Goal: Task Accomplishment & Management: Use online tool/utility

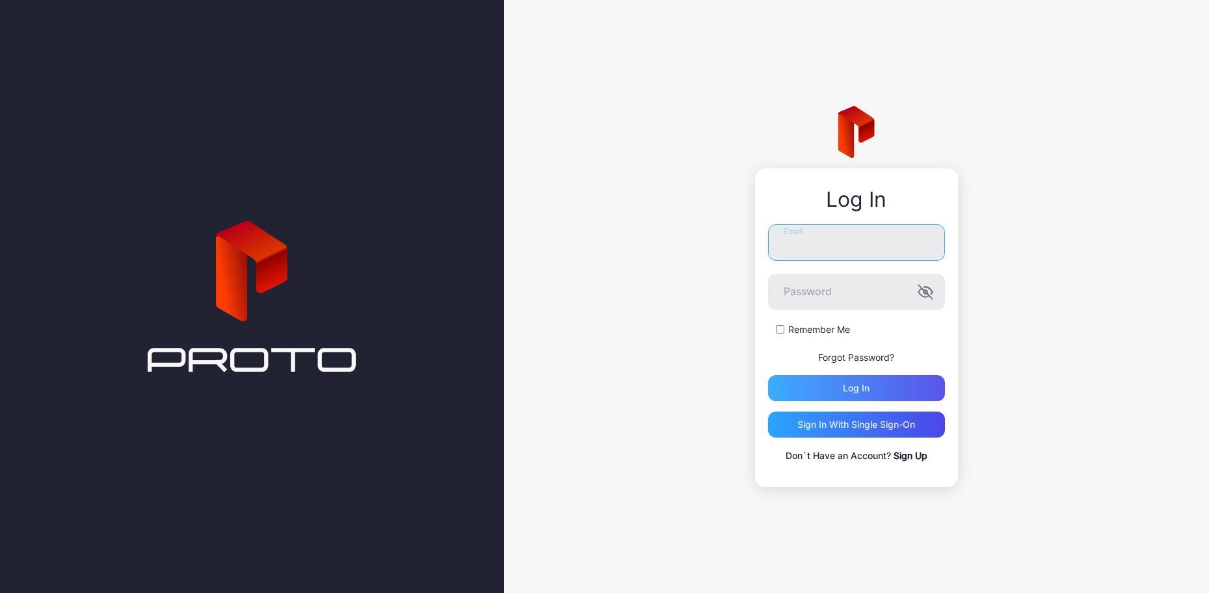
type input "**********"
click at [869, 388] on div "Log in" at bounding box center [856, 388] width 27 height 10
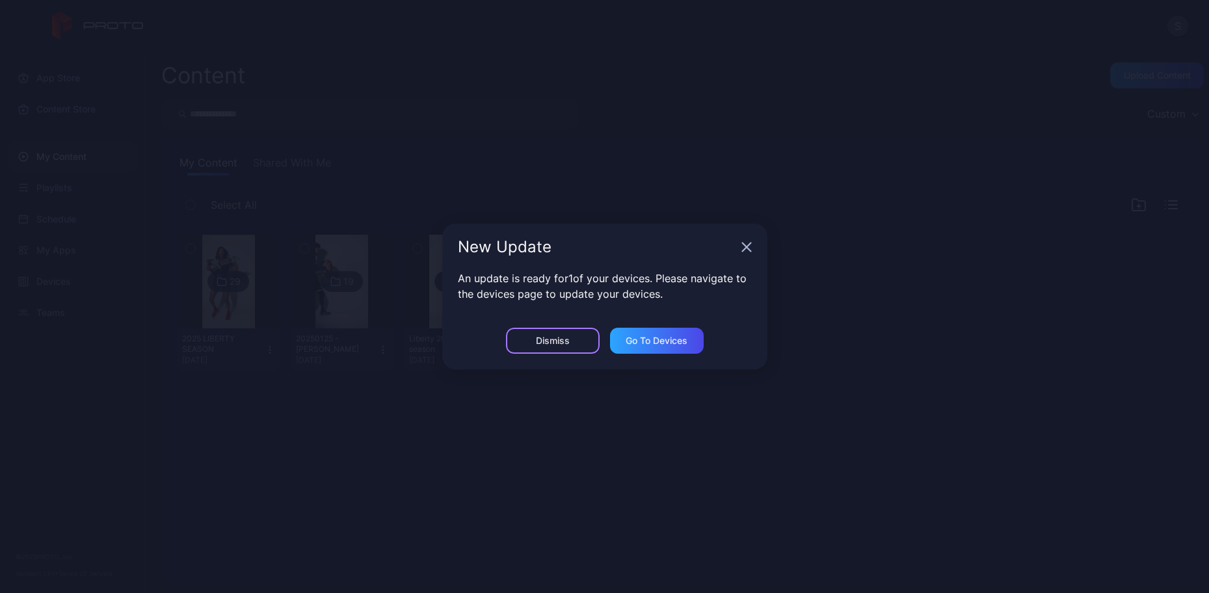
click at [552, 347] on div "Dismiss" at bounding box center [553, 341] width 94 height 26
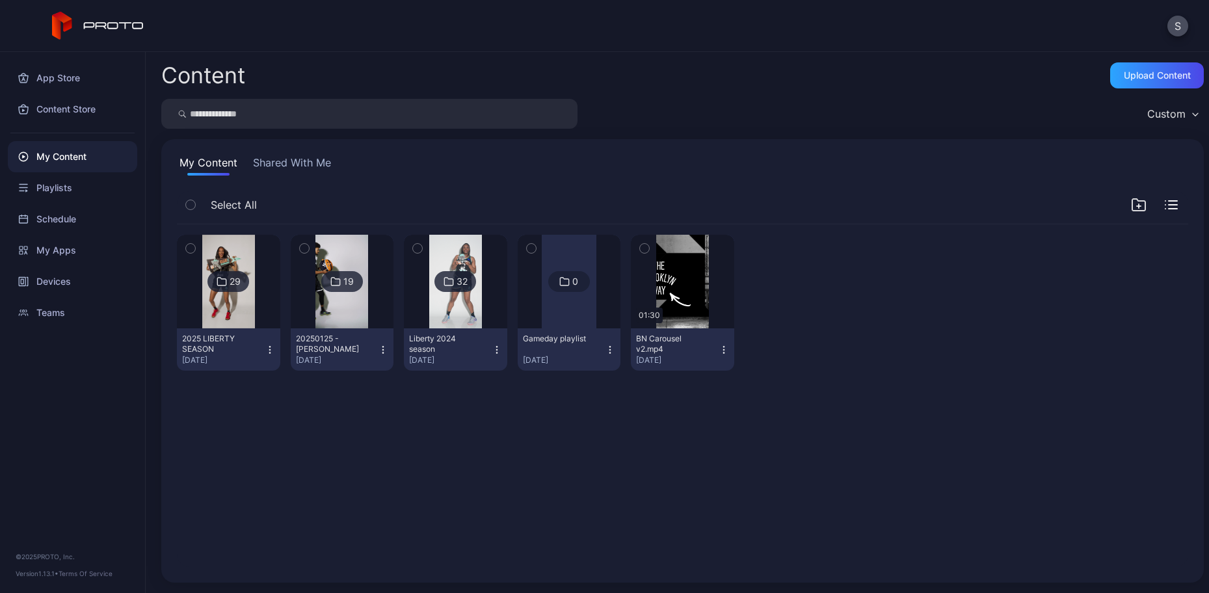
click at [297, 165] on button "Shared With Me" at bounding box center [291, 165] width 83 height 21
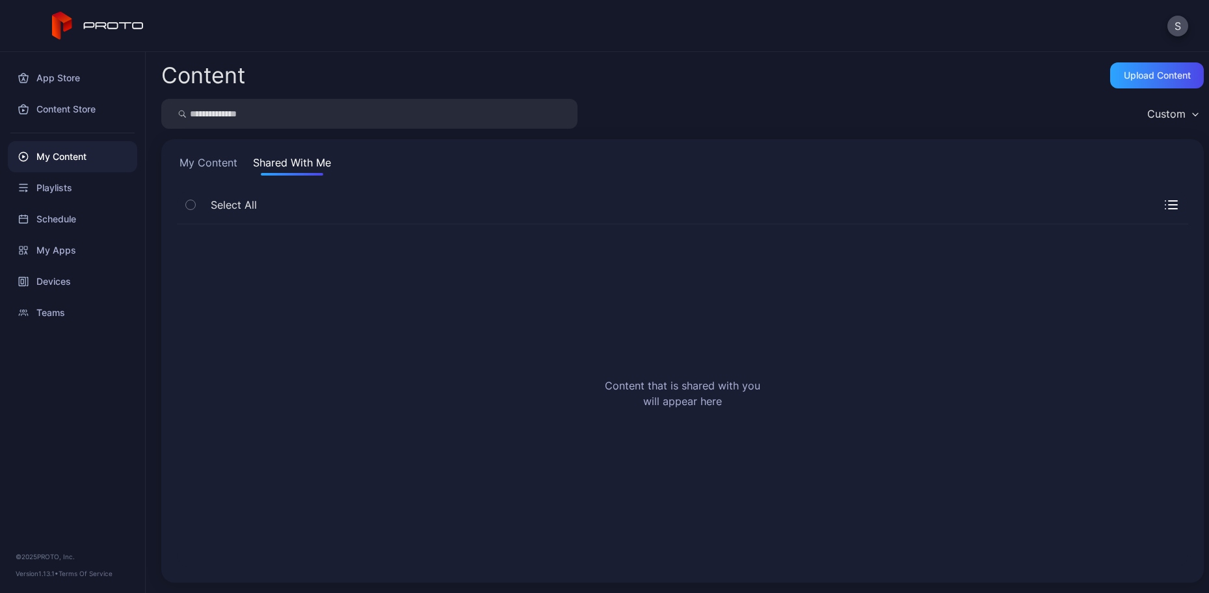
click at [221, 163] on button "My Content" at bounding box center [208, 165] width 63 height 21
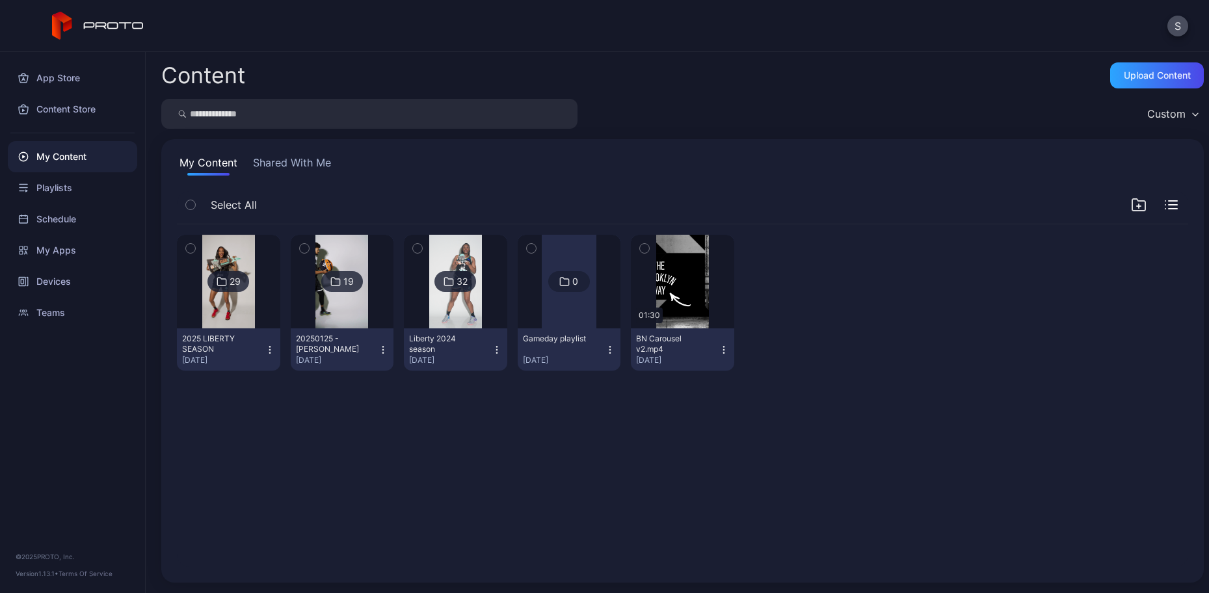
click at [923, 279] on div "29 2025 LIBERTY SEASON [DATE] 19 20250125 - [GEOGRAPHIC_DATA][PERSON_NAME] [DAT…" at bounding box center [683, 302] width 1012 height 157
click at [1131, 204] on icon "button" at bounding box center [1139, 205] width 16 height 16
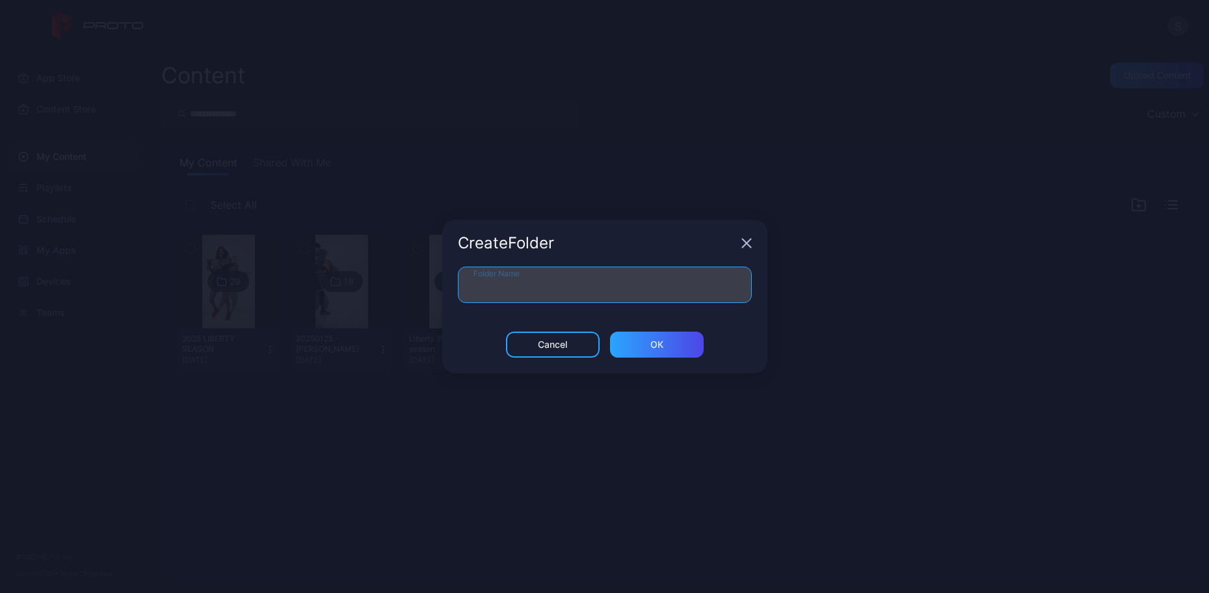
click at [505, 288] on input "Folder Name" at bounding box center [605, 285] width 294 height 36
type input "**********"
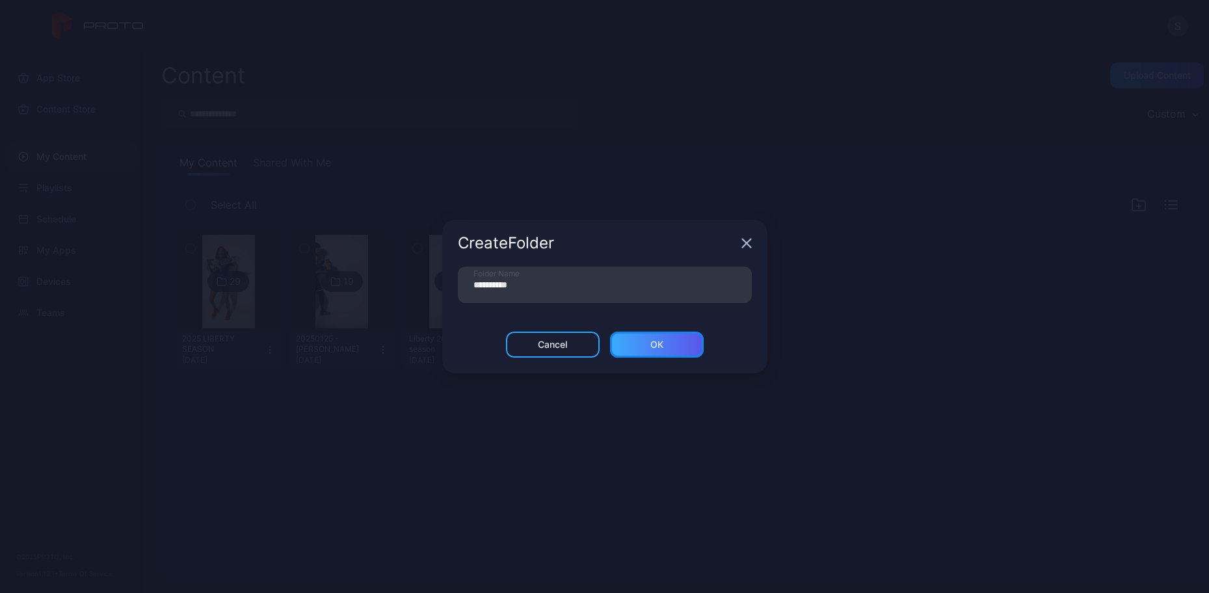
click at [697, 335] on div "ОК" at bounding box center [657, 345] width 94 height 26
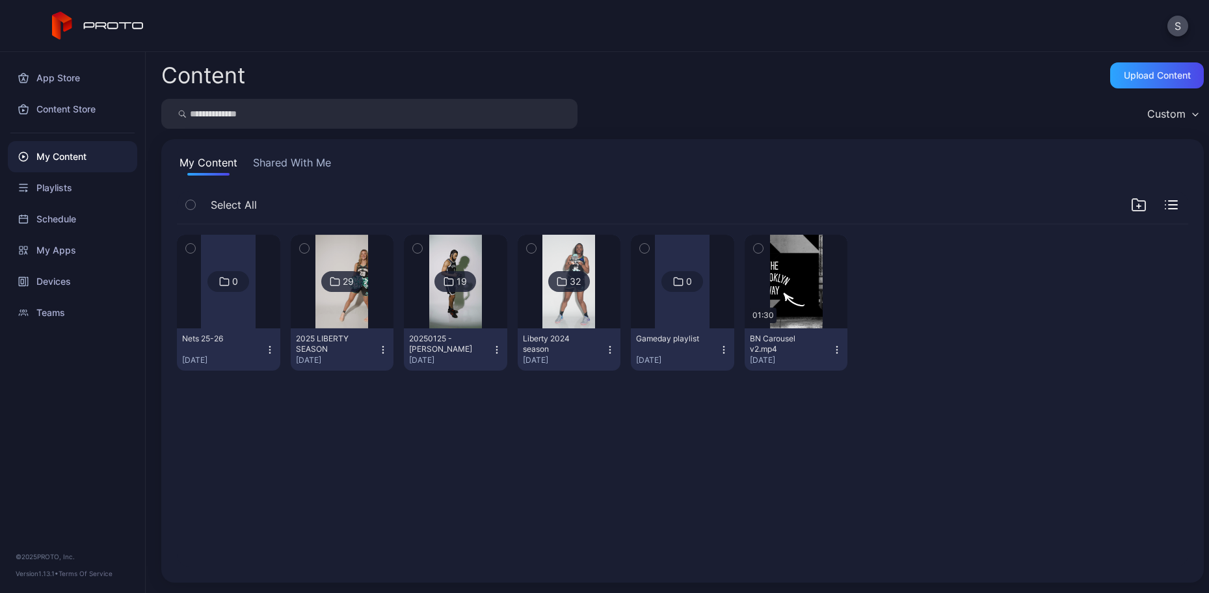
click at [221, 298] on div at bounding box center [228, 282] width 55 height 94
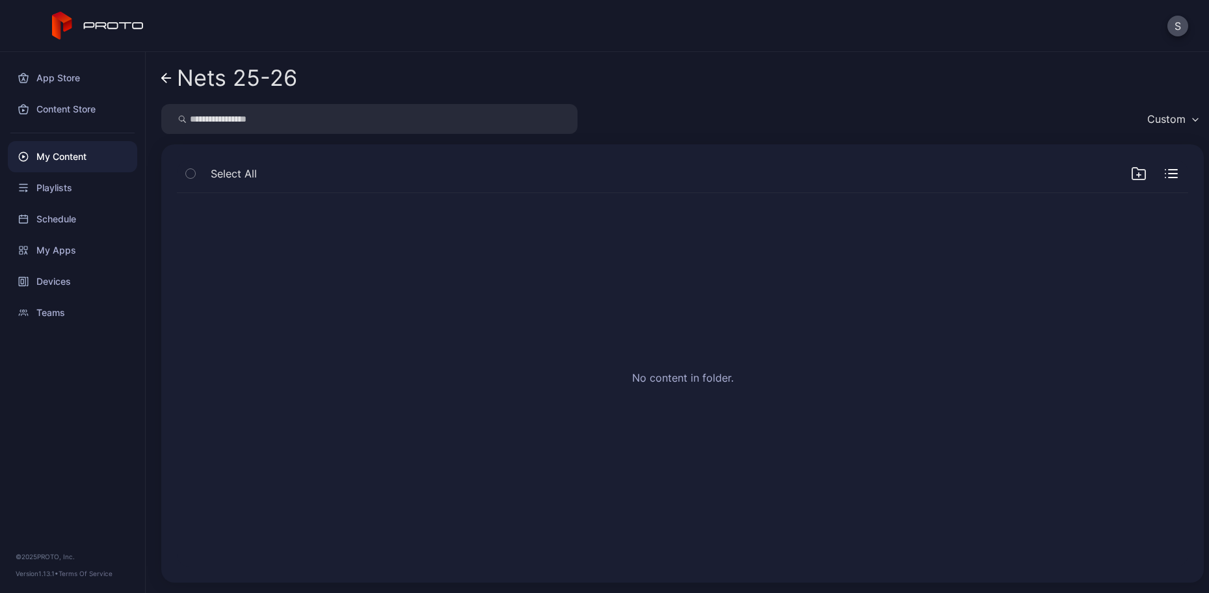
click at [662, 363] on div "No content in folder." at bounding box center [683, 380] width 1032 height 395
click at [65, 155] on div "My Content" at bounding box center [72, 156] width 129 height 31
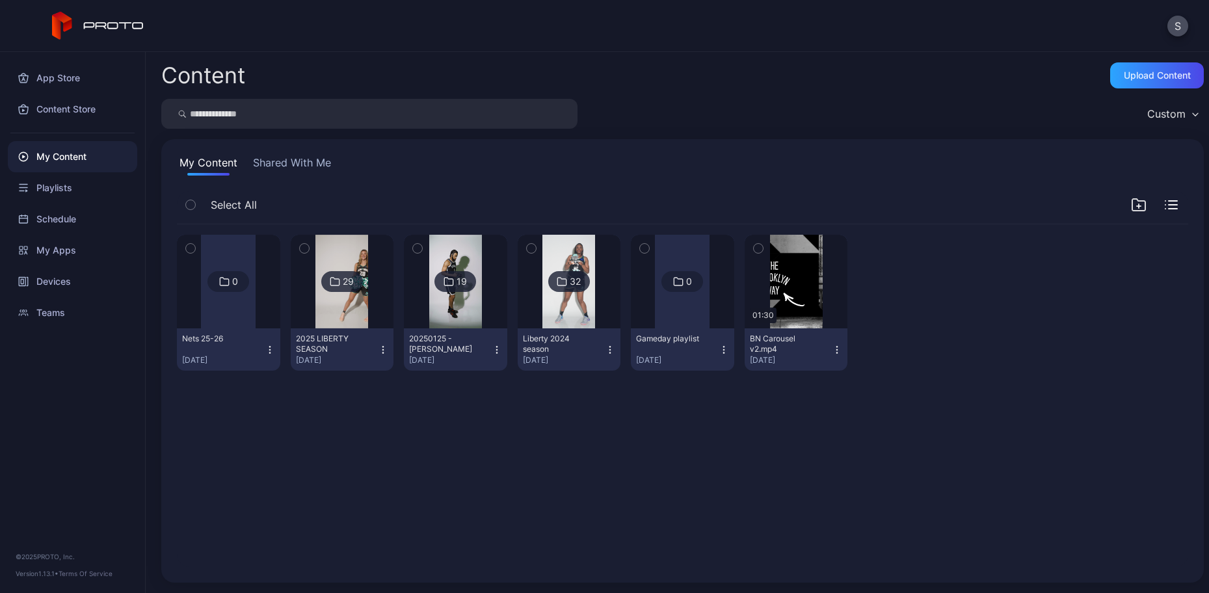
click at [235, 295] on div at bounding box center [228, 282] width 55 height 94
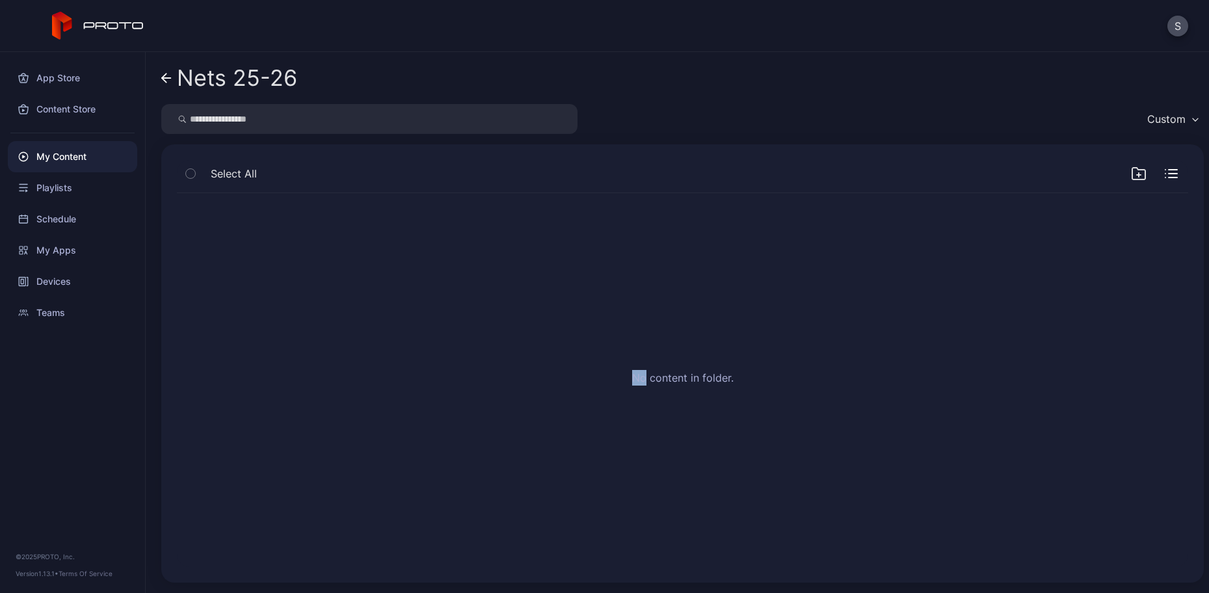
click at [235, 295] on div "No content in folder." at bounding box center [683, 380] width 1032 height 395
click at [1169, 174] on icon "button" at bounding box center [1173, 174] width 8 height 0
click at [1165, 174] on icon "button" at bounding box center [1171, 173] width 13 height 13
click at [29, 121] on div "Content Store" at bounding box center [72, 109] width 129 height 31
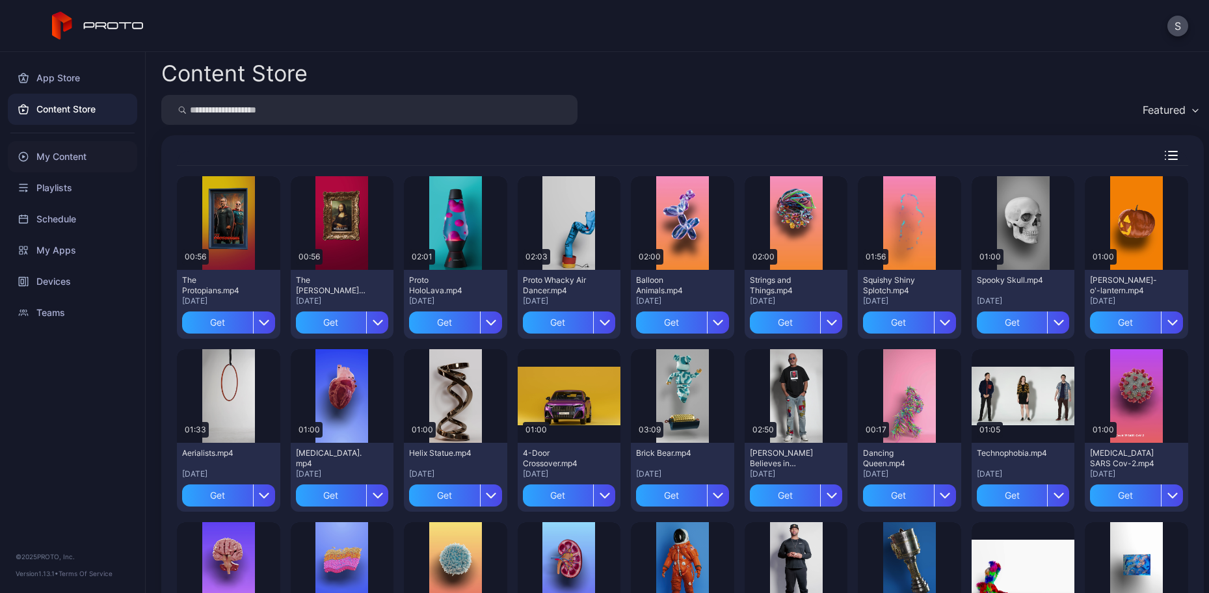
click at [49, 156] on div "My Content" at bounding box center [72, 156] width 129 height 31
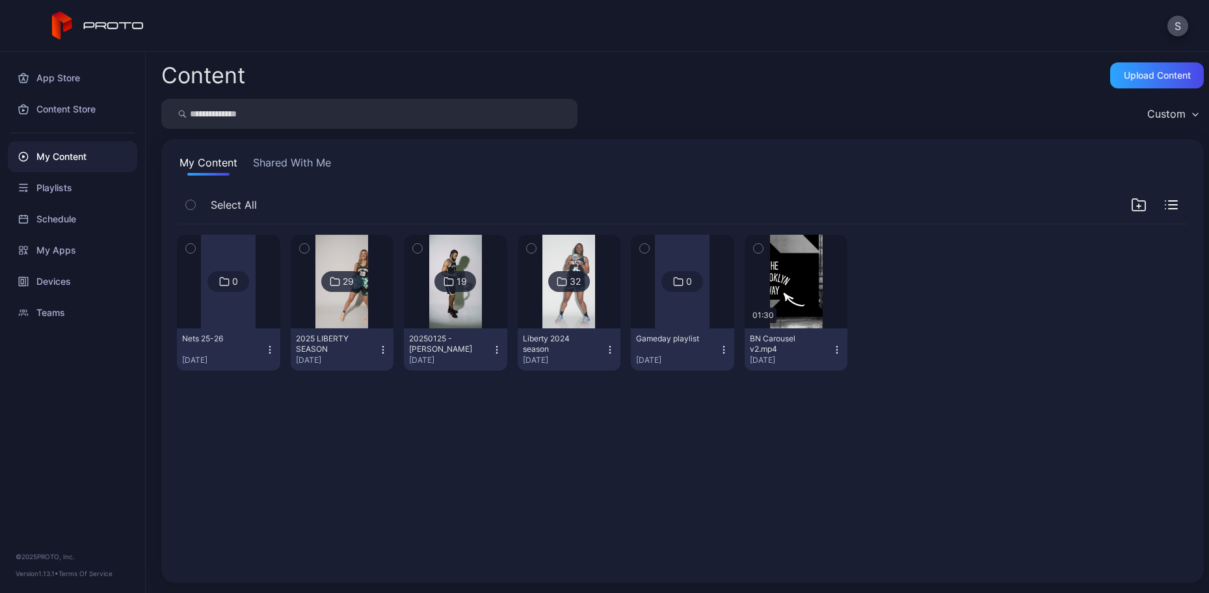
click at [215, 294] on div at bounding box center [228, 282] width 55 height 94
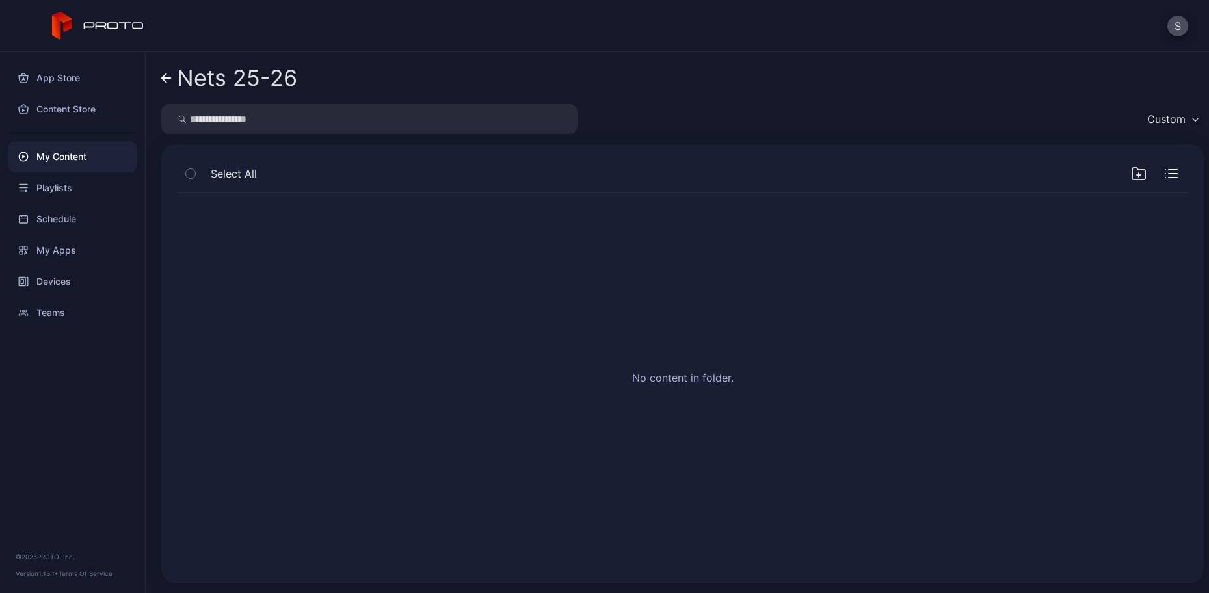
click at [166, 85] on link "Nets 25-26" at bounding box center [229, 77] width 136 height 31
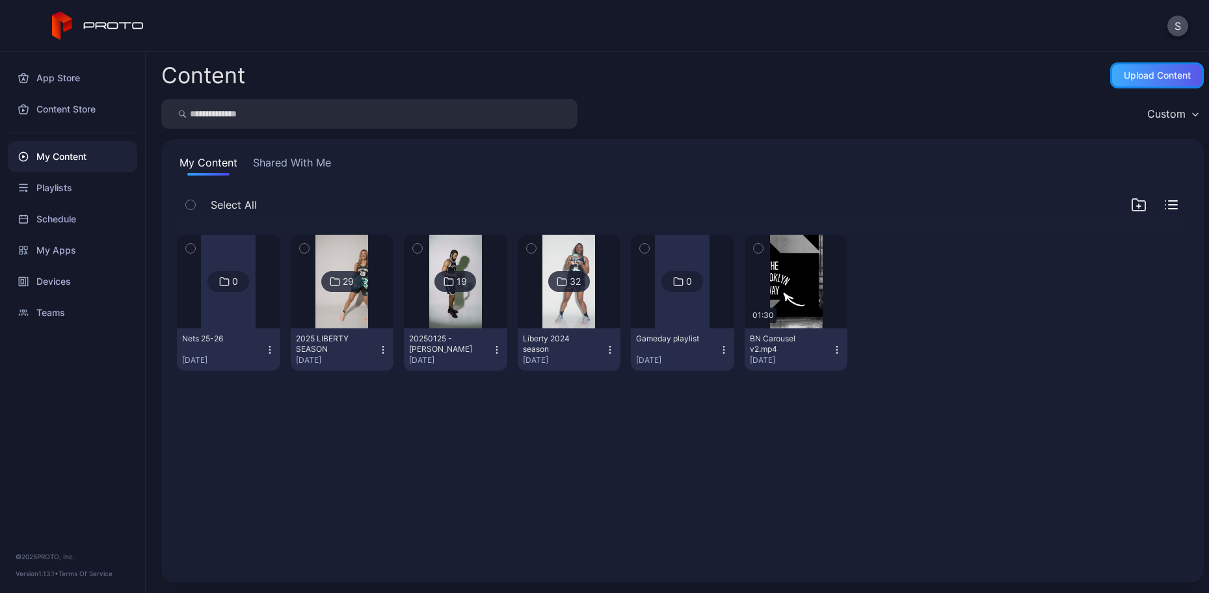
click at [1143, 72] on div "Upload Content" at bounding box center [1157, 75] width 67 height 10
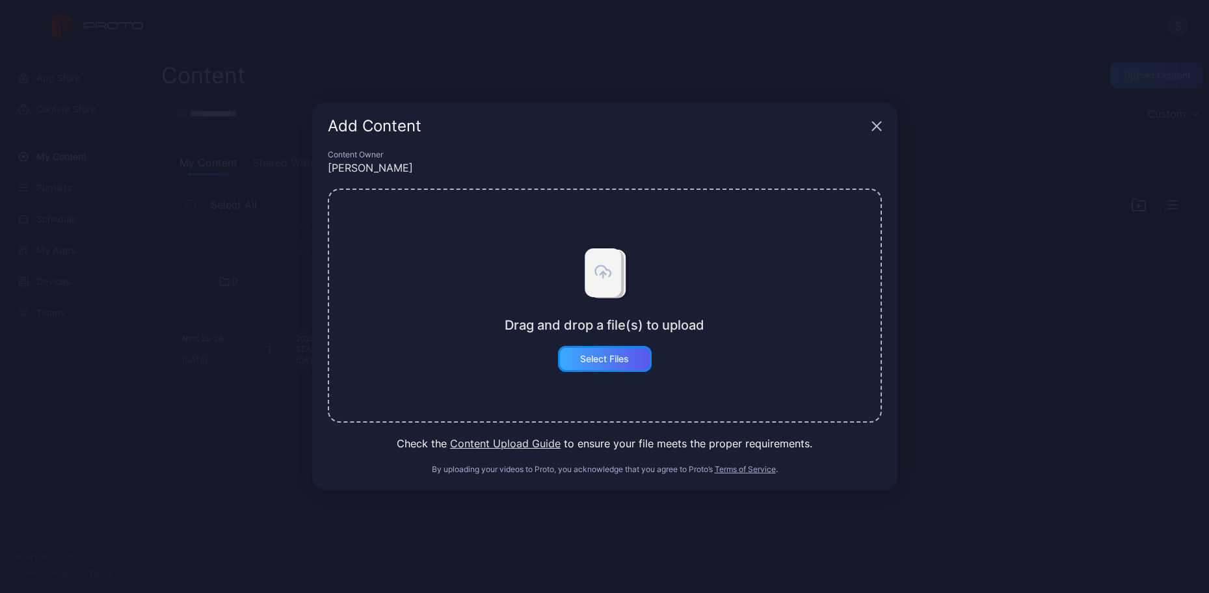
click at [627, 357] on div "Select Files" at bounding box center [604, 359] width 49 height 10
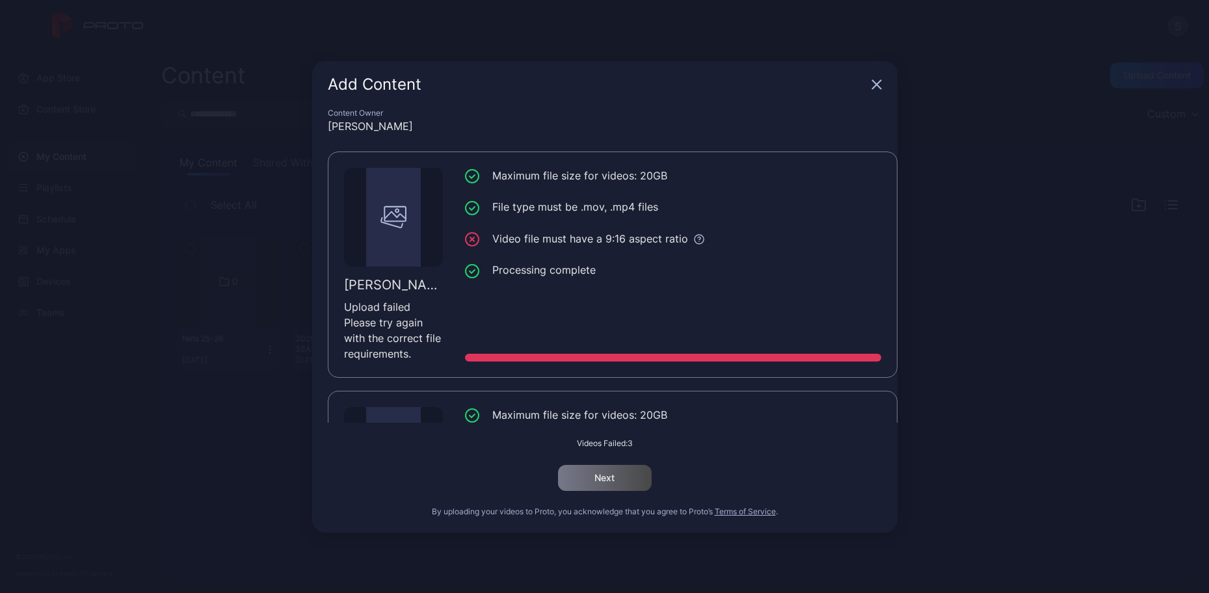
scroll to position [239, 0]
click at [896, 84] on div "Add Content" at bounding box center [605, 84] width 586 height 47
click at [882, 85] on div "Add Content" at bounding box center [605, 84] width 586 height 47
click at [874, 87] on icon "button" at bounding box center [877, 84] width 10 height 10
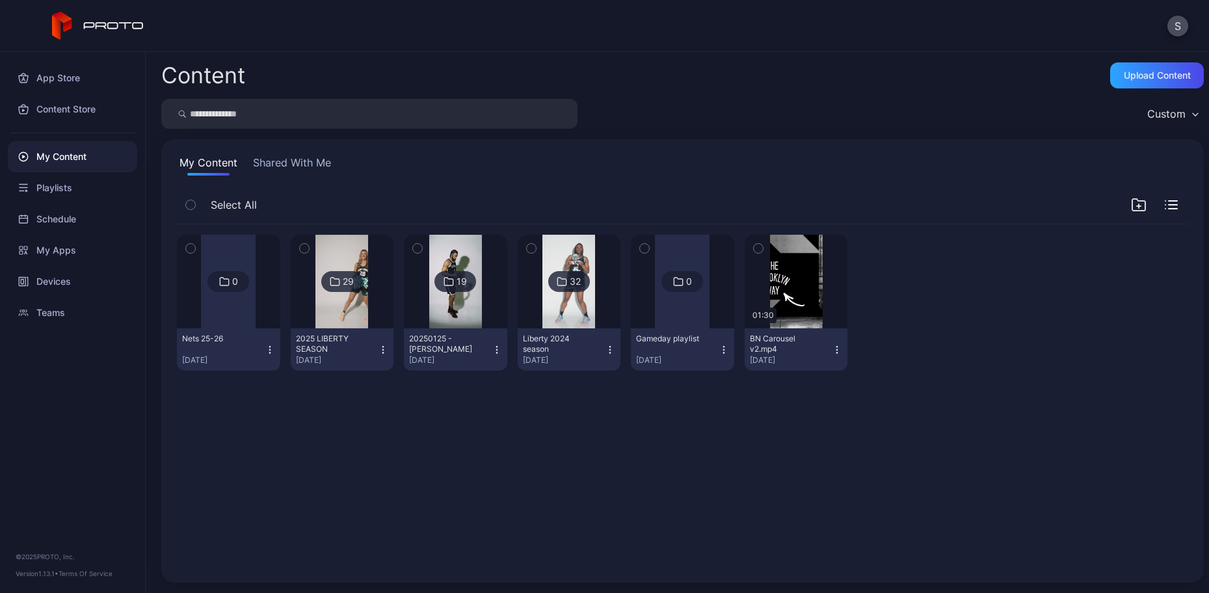
click at [321, 290] on img at bounding box center [342, 282] width 53 height 94
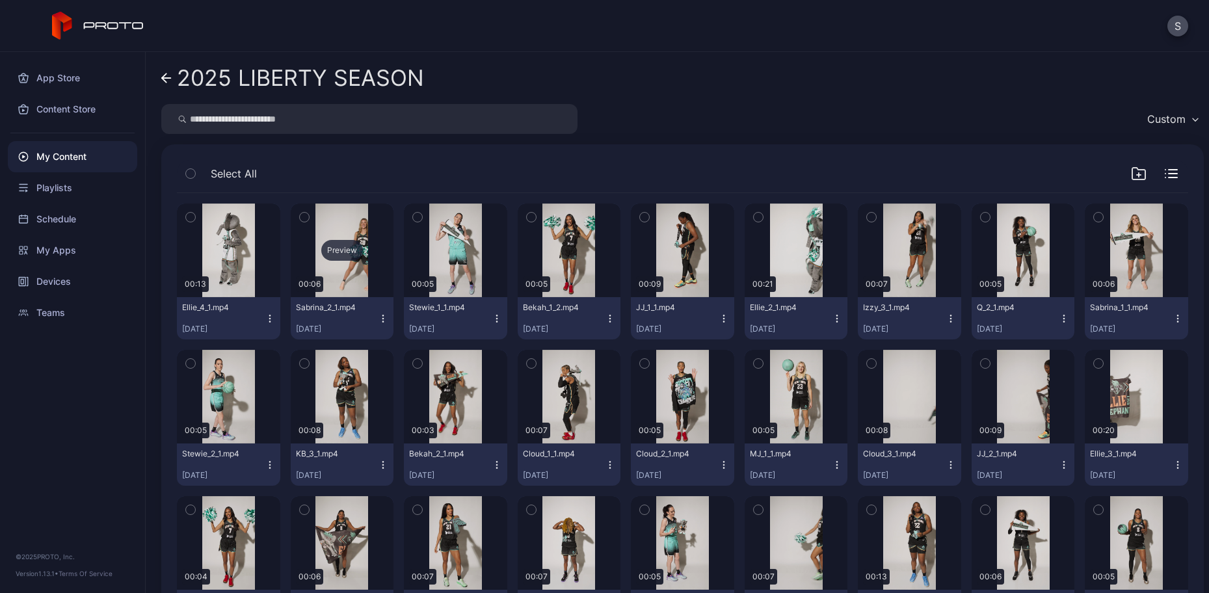
click at [349, 248] on div "Preview" at bounding box center [342, 250] width 42 height 21
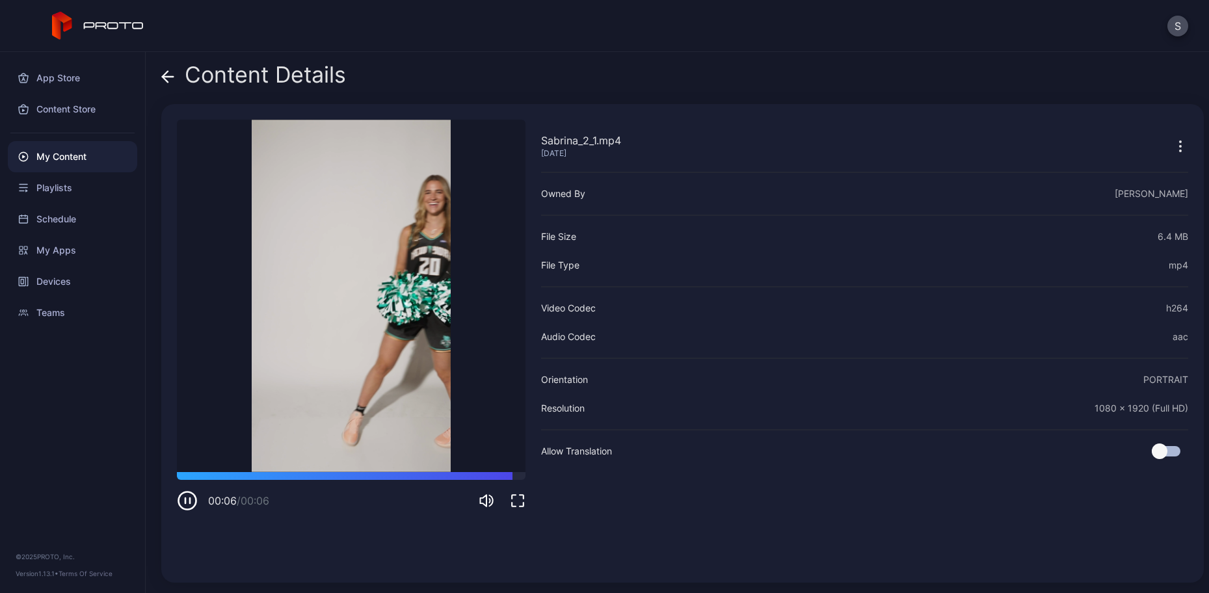
click at [520, 502] on icon "button" at bounding box center [518, 501] width 16 height 16
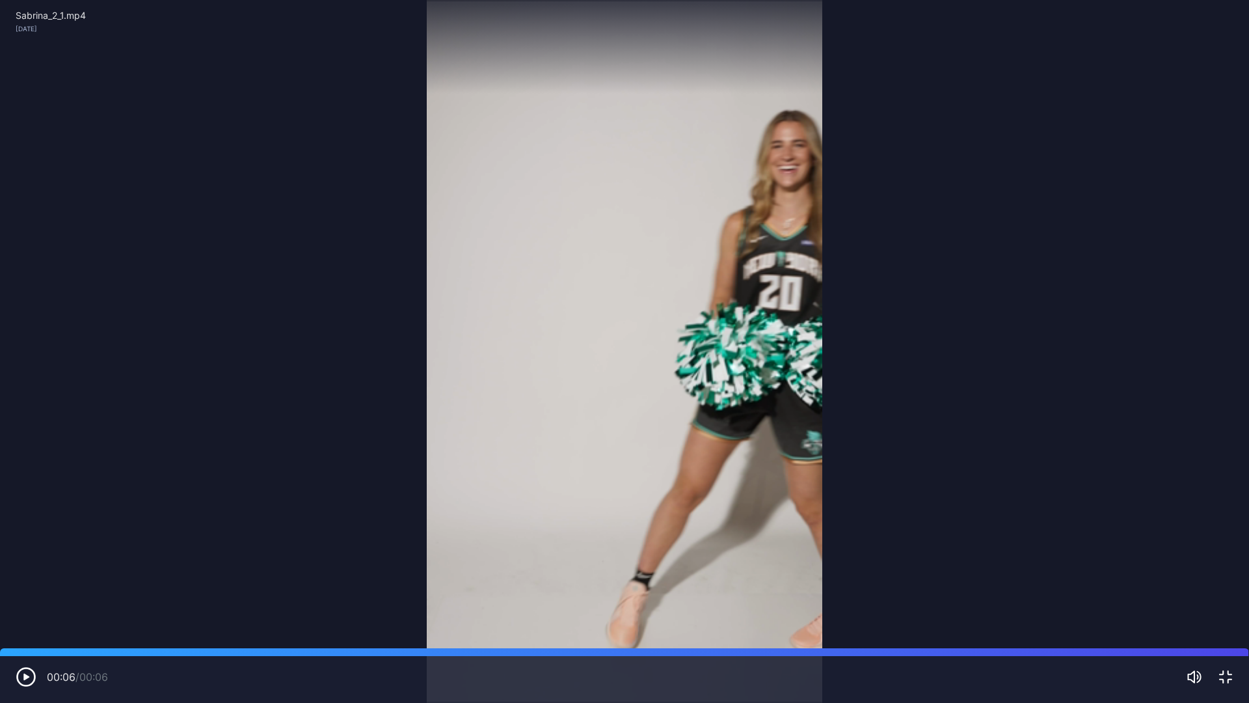
click at [948, 449] on video "Sorry, your browser doesn‘t support embedded videos" at bounding box center [624, 351] width 1249 height 703
click at [1209, 593] on icon "button" at bounding box center [1226, 677] width 16 height 16
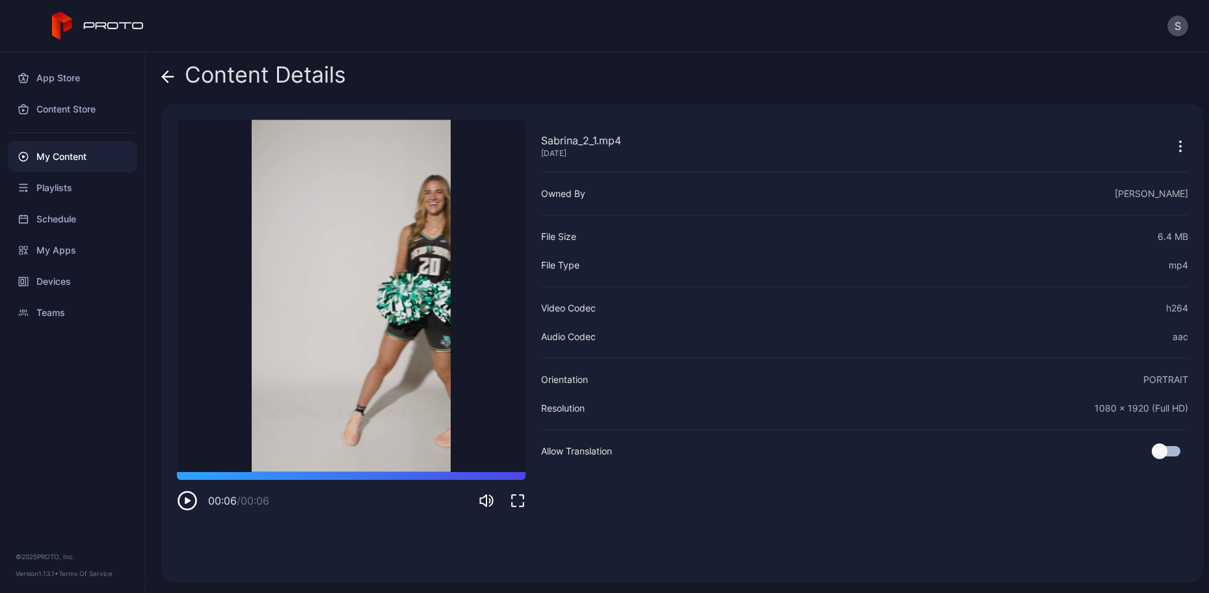
click at [165, 79] on icon at bounding box center [165, 76] width 5 height 11
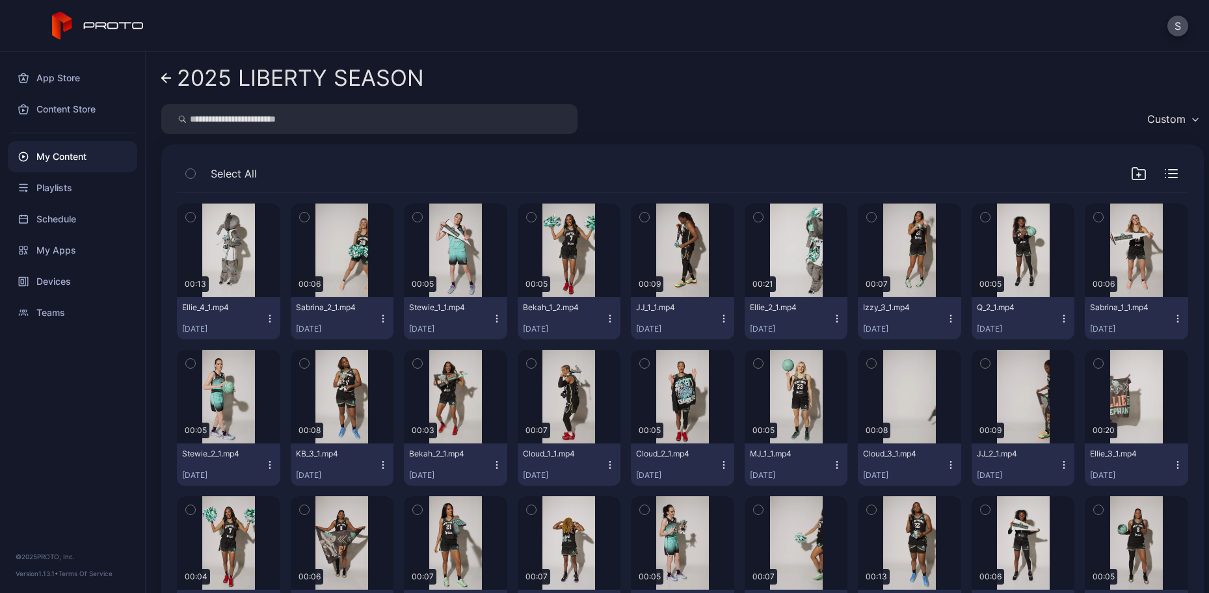
click at [165, 79] on icon at bounding box center [166, 78] width 10 height 11
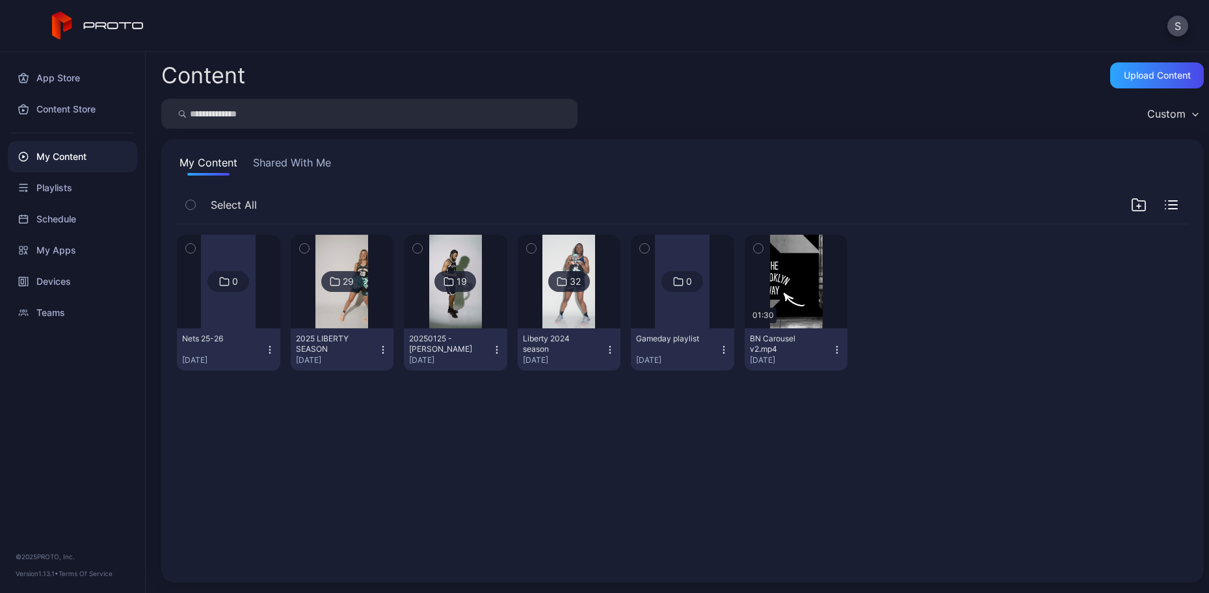
click at [460, 310] on img at bounding box center [455, 282] width 53 height 94
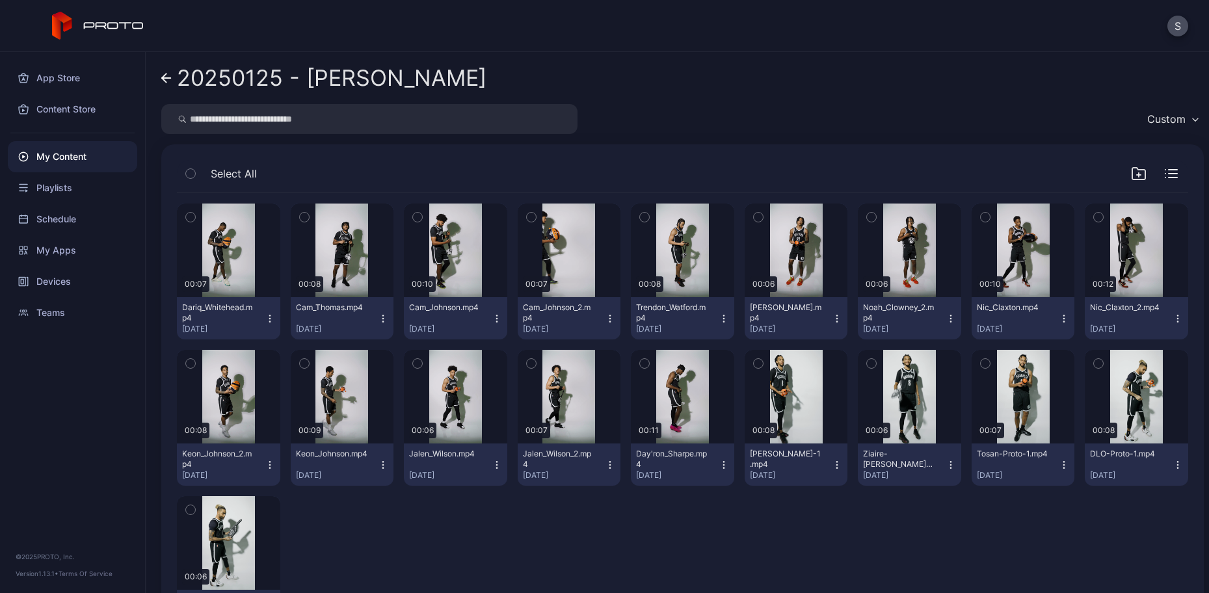
click at [168, 79] on icon at bounding box center [166, 78] width 10 height 11
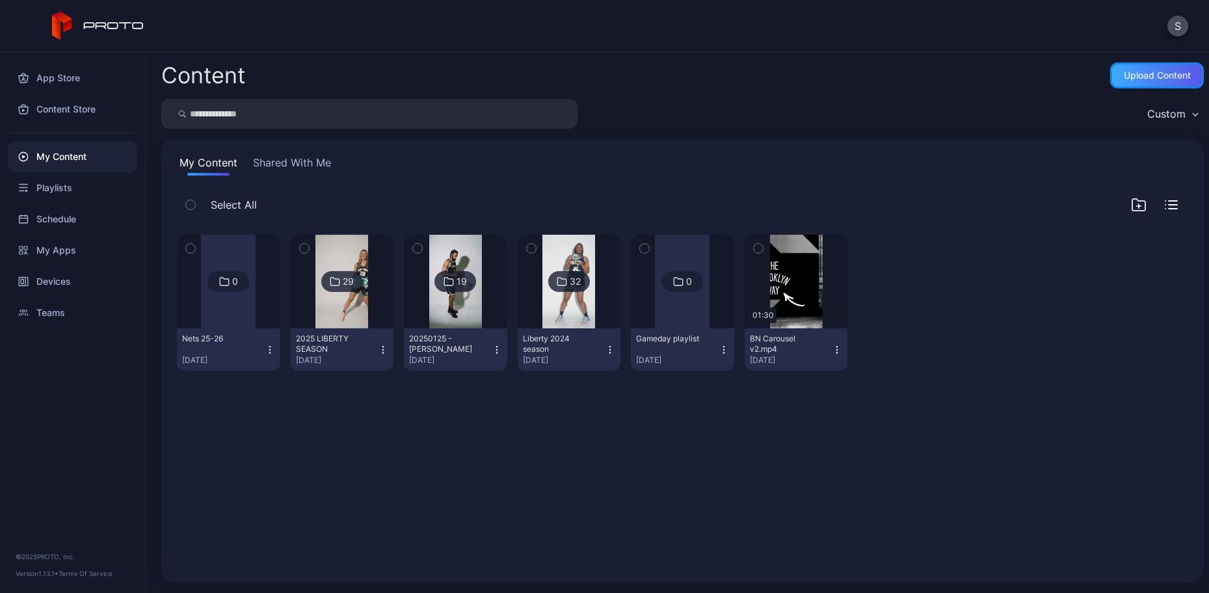
click at [1140, 75] on div "Upload Content" at bounding box center [1157, 75] width 67 height 10
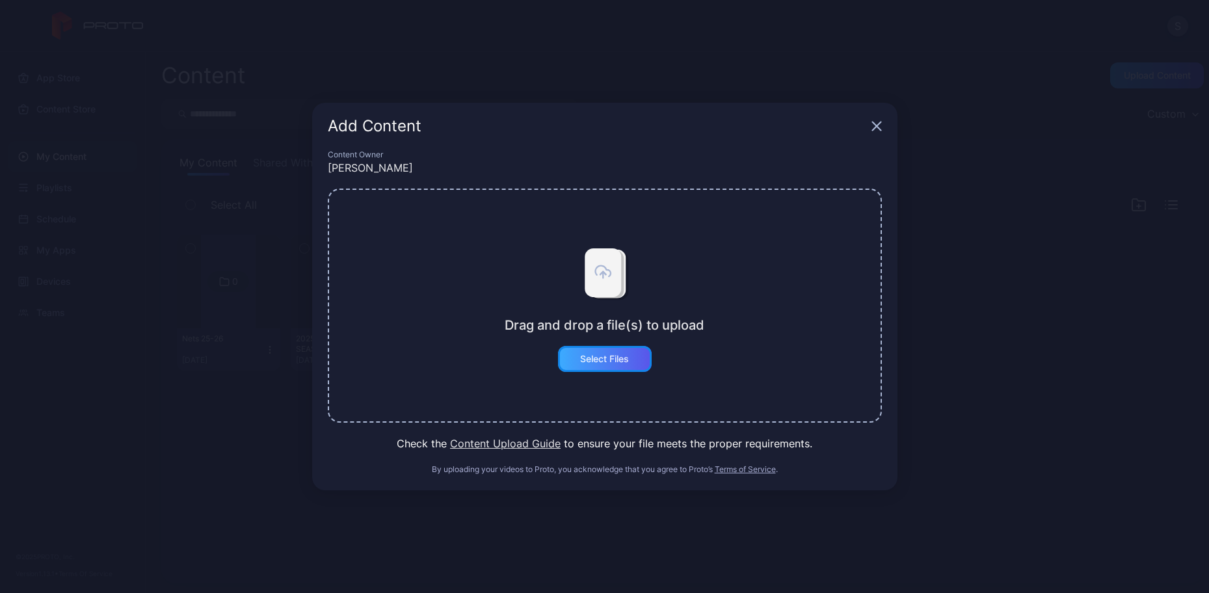
click at [615, 365] on div "Select Files" at bounding box center [605, 359] width 94 height 26
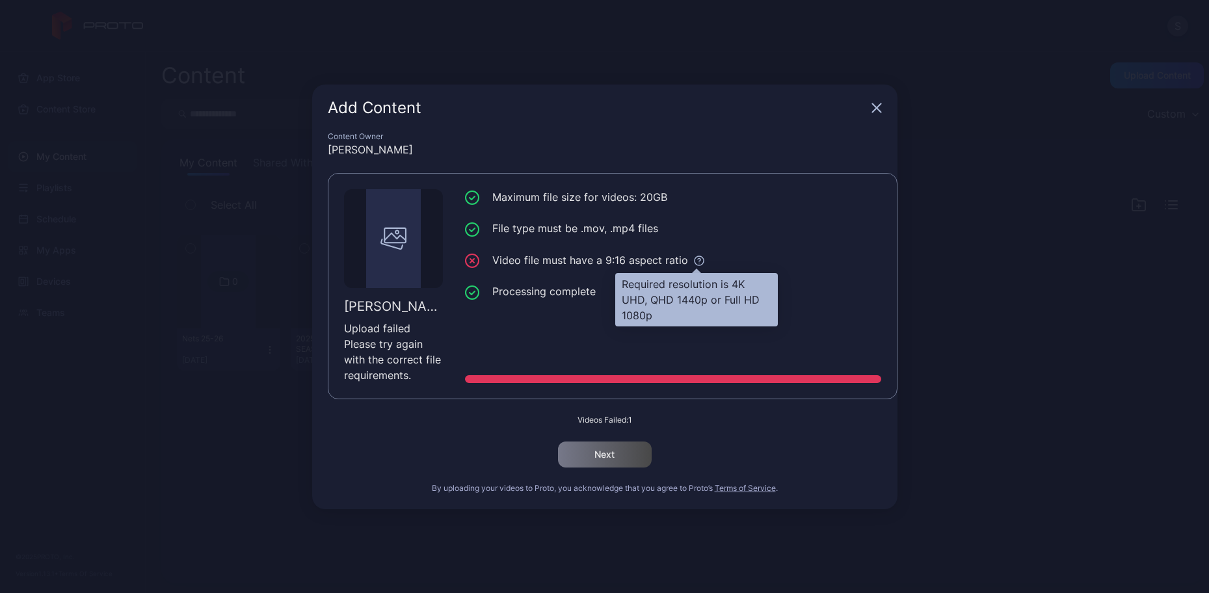
click at [697, 260] on icon at bounding box center [698, 260] width 3 height 3
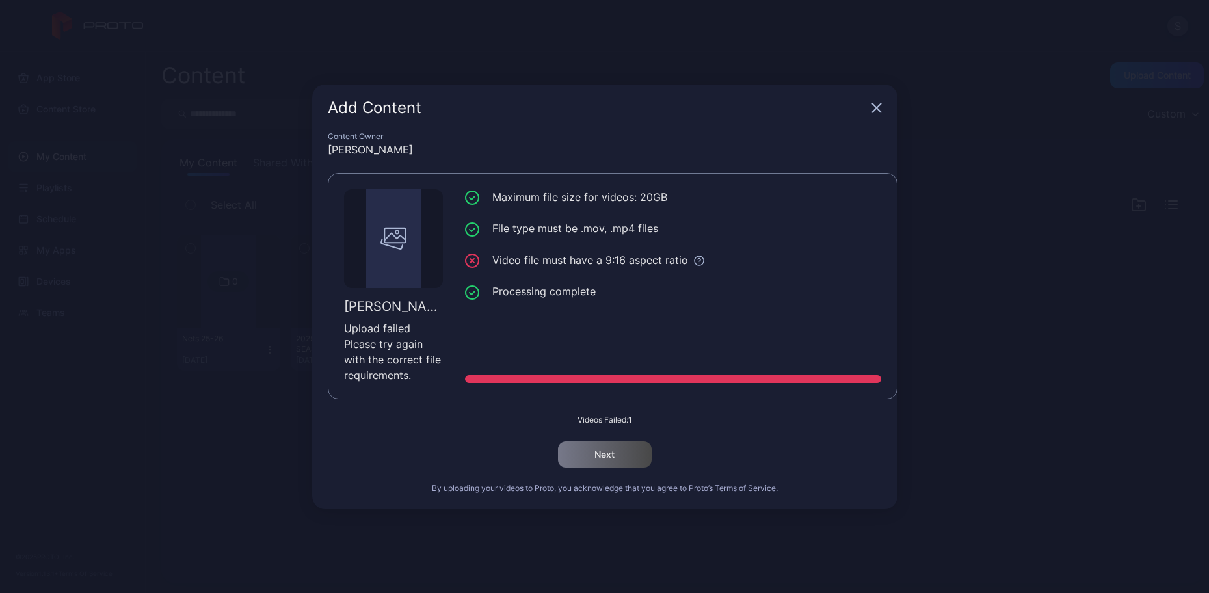
click at [879, 107] on icon "button" at bounding box center [877, 108] width 10 height 10
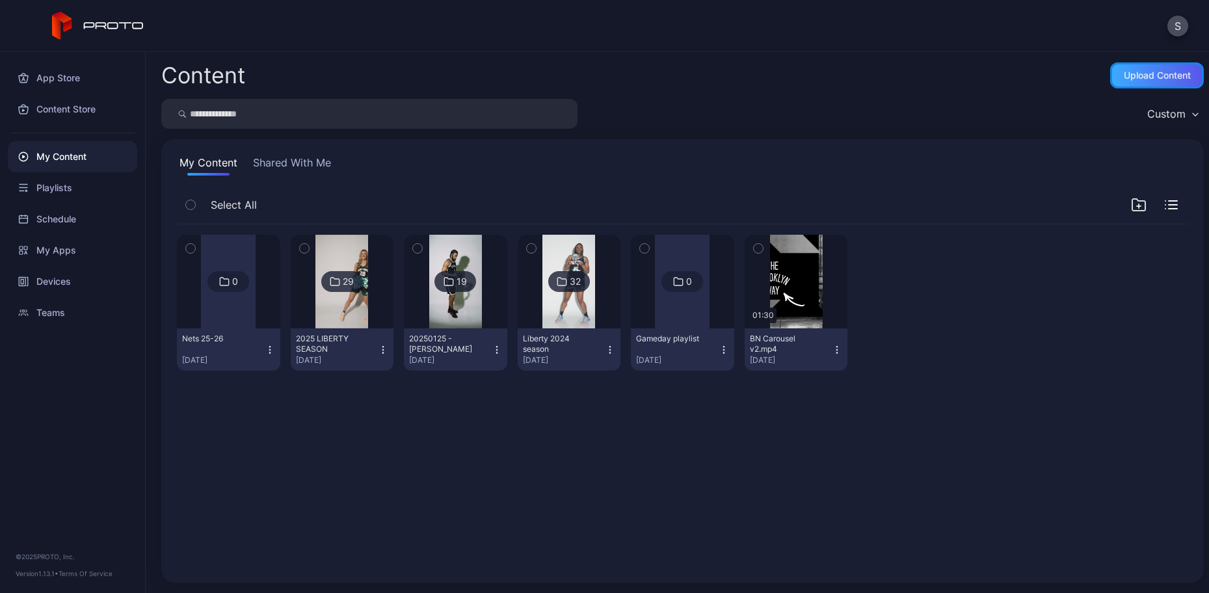
click at [1139, 77] on div "Upload Content" at bounding box center [1157, 75] width 67 height 10
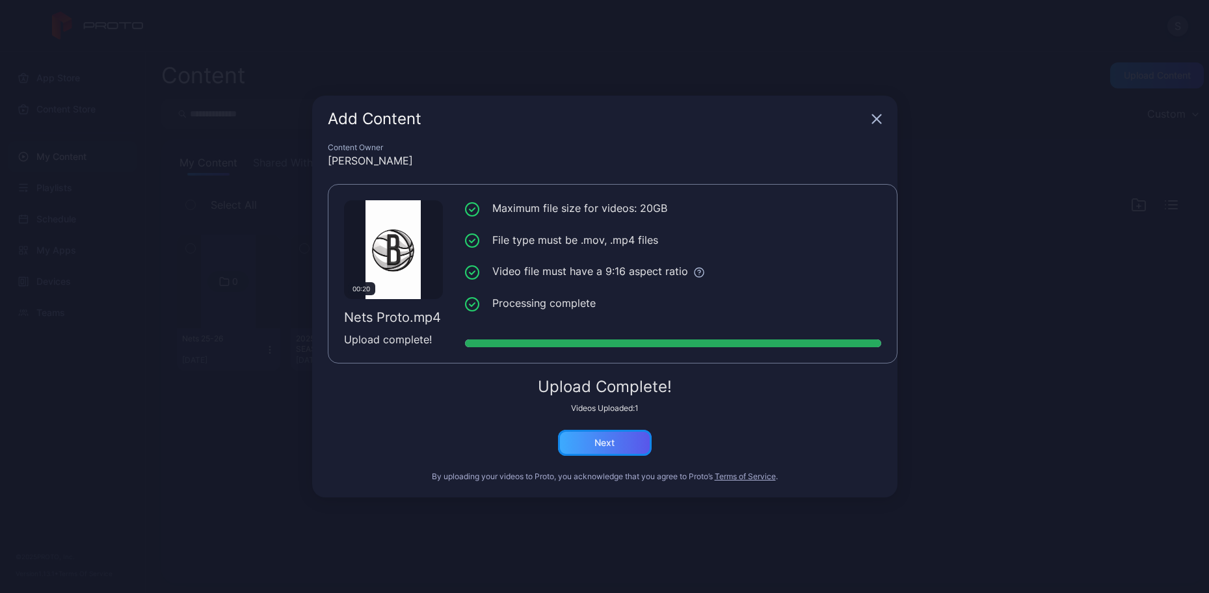
click at [613, 448] on div "Next" at bounding box center [605, 443] width 20 height 10
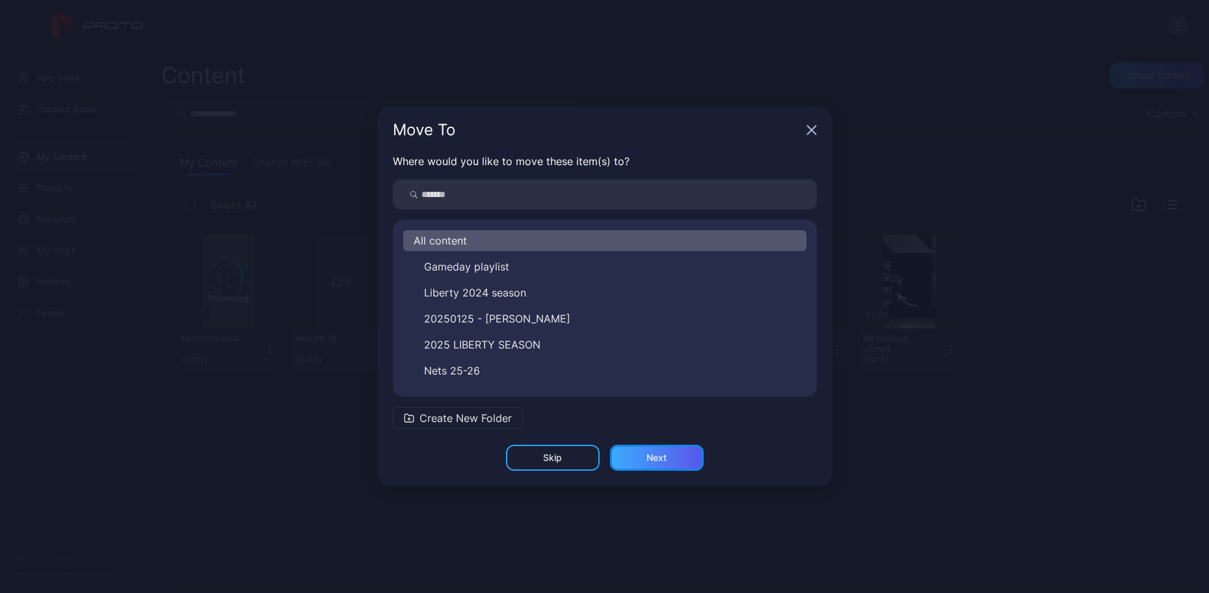
click at [663, 456] on div "Next" at bounding box center [657, 458] width 20 height 10
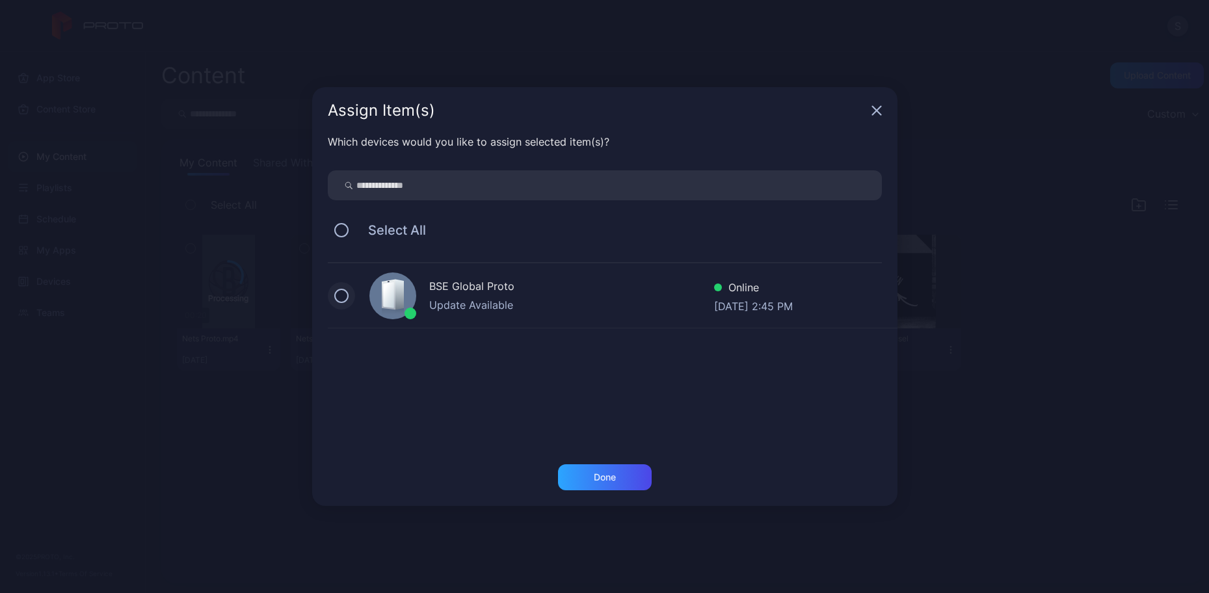
click at [340, 299] on button at bounding box center [341, 296] width 14 height 14
click at [635, 470] on div "Done" at bounding box center [605, 478] width 94 height 26
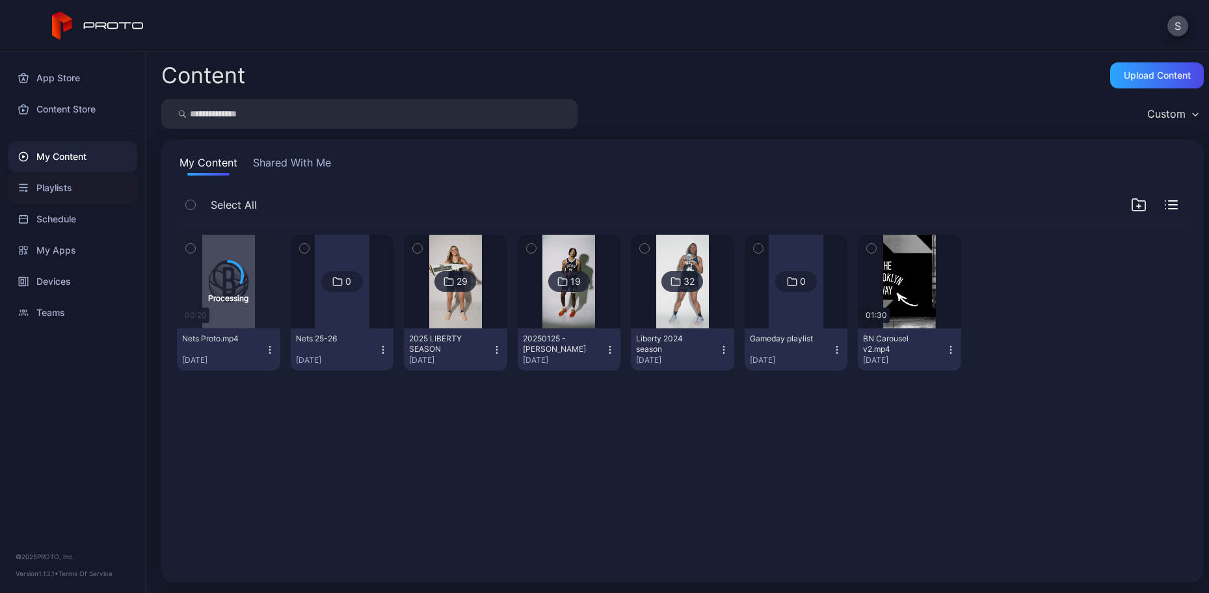
click at [61, 189] on div "Playlists" at bounding box center [72, 187] width 129 height 31
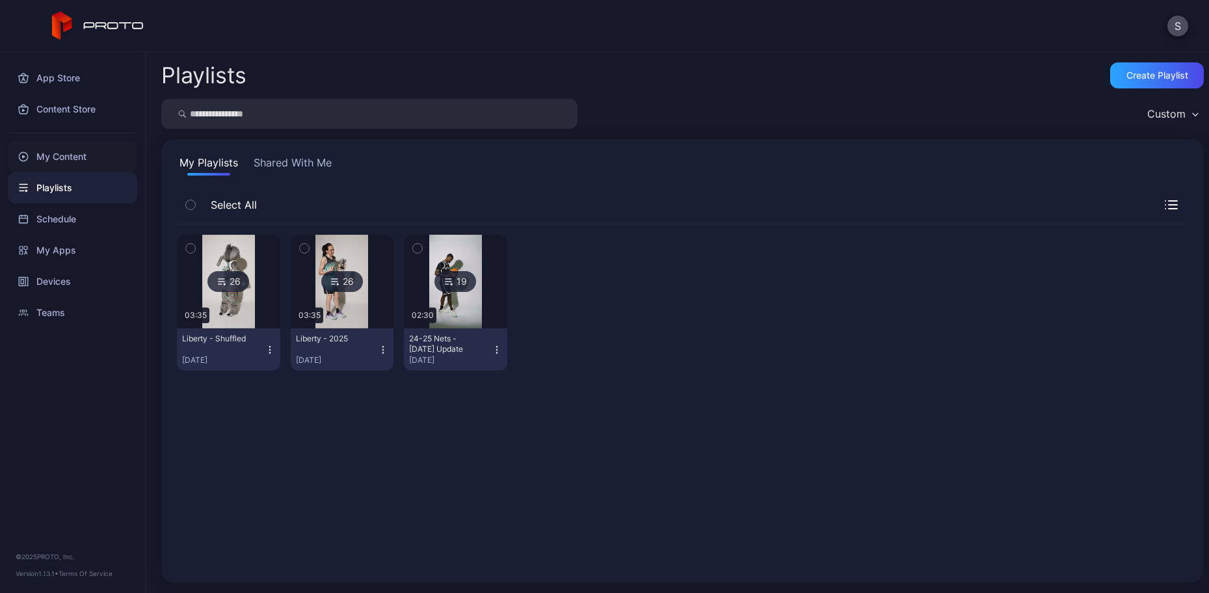
click at [74, 149] on div "My Content" at bounding box center [72, 156] width 129 height 31
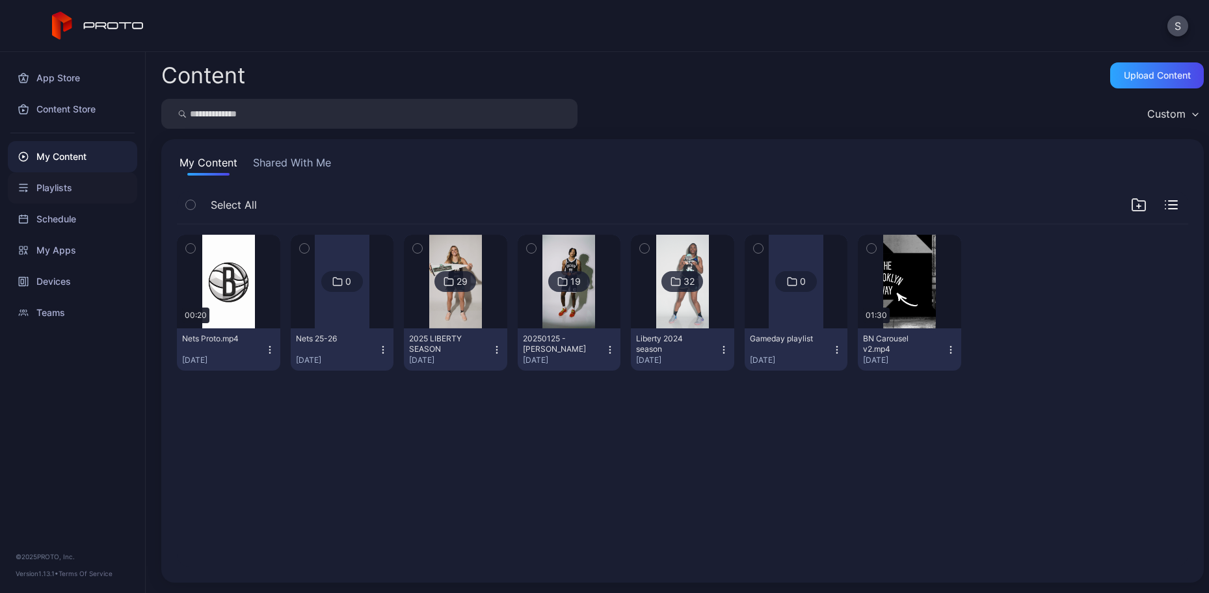
click at [61, 196] on div "Playlists" at bounding box center [72, 187] width 129 height 31
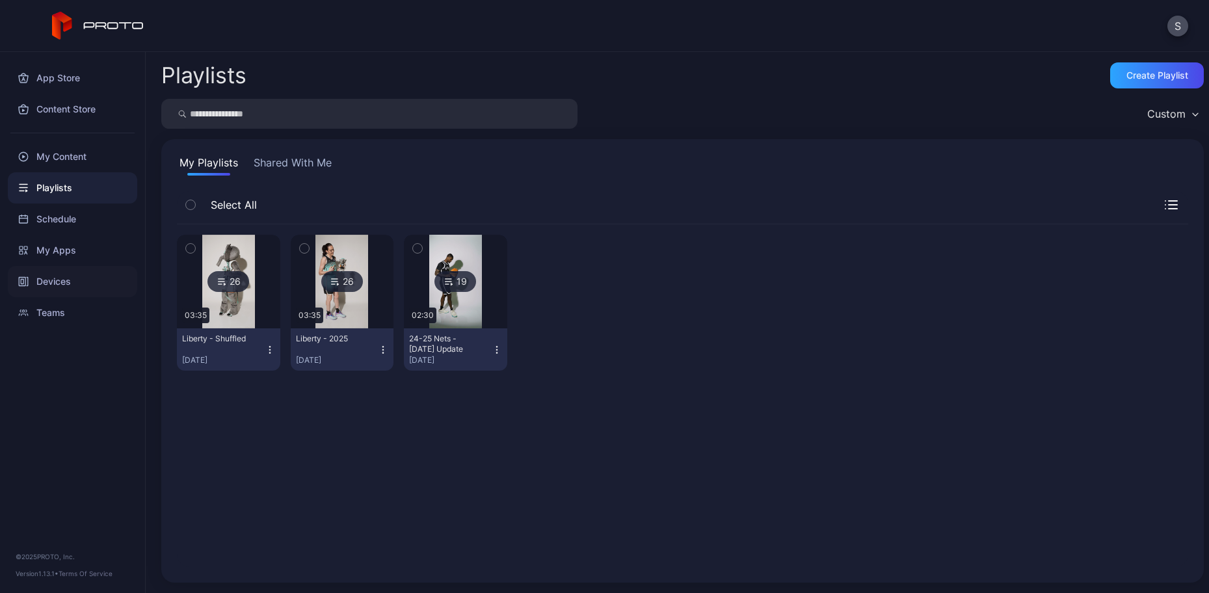
click at [59, 276] on div "Devices" at bounding box center [72, 281] width 129 height 31
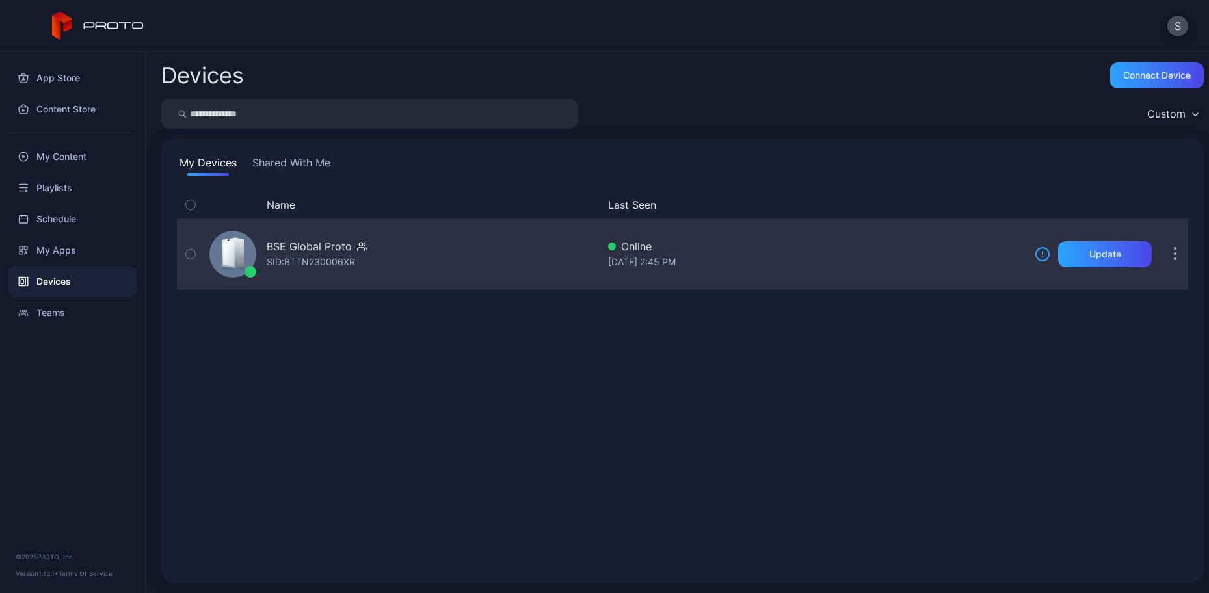
click at [1174, 253] on icon "button" at bounding box center [1175, 254] width 3 height 15
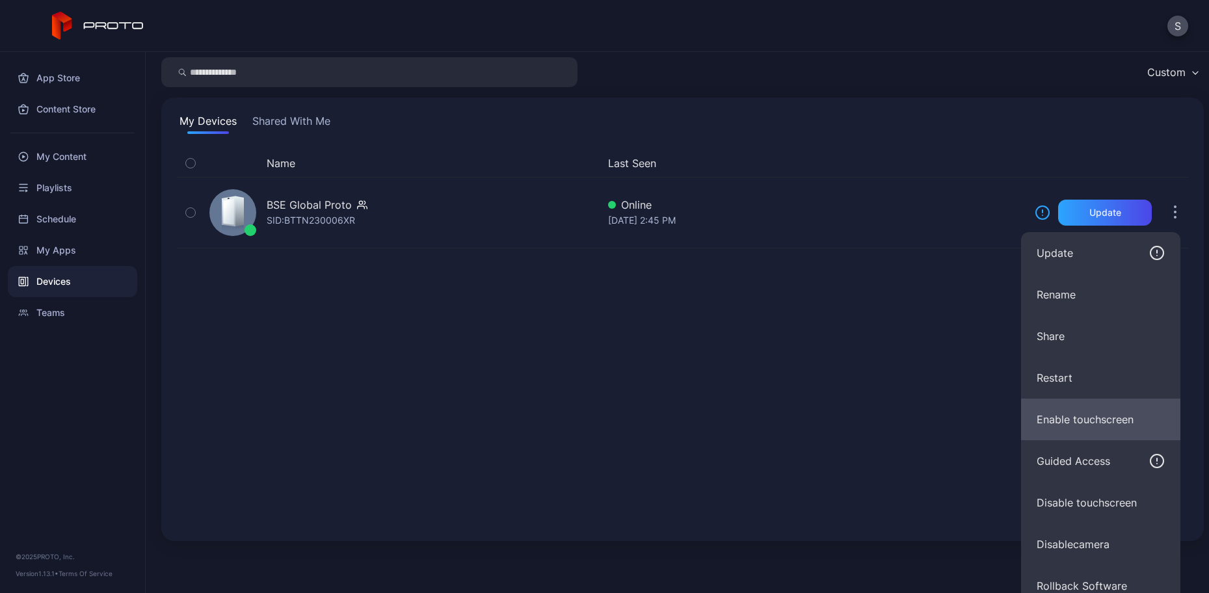
scroll to position [55, 0]
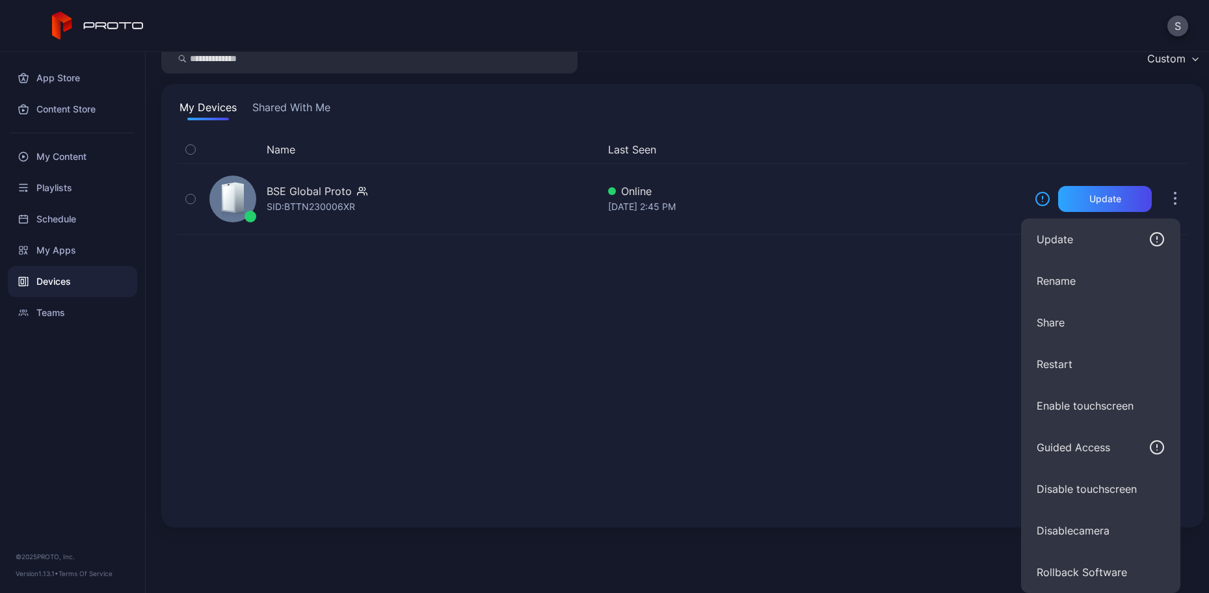
click at [589, 474] on div "Name Last Seen BSE Global Proto SID: BTTN230006XR Online [DATE] 2:45 PM Update" at bounding box center [683, 324] width 1012 height 376
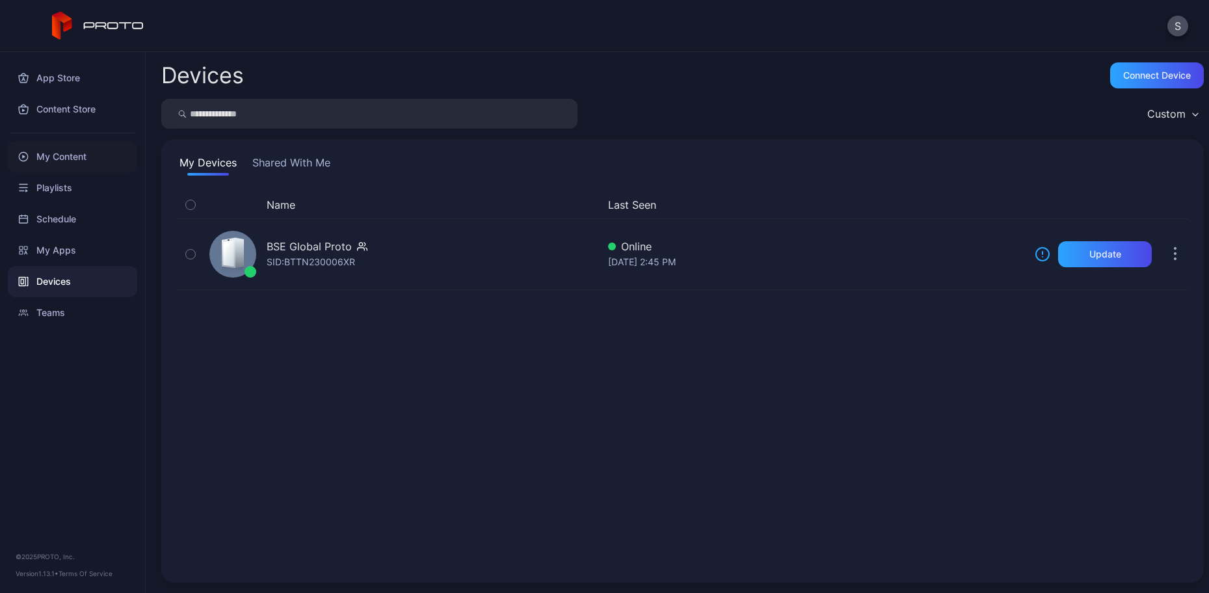
click at [62, 158] on div "My Content" at bounding box center [72, 156] width 129 height 31
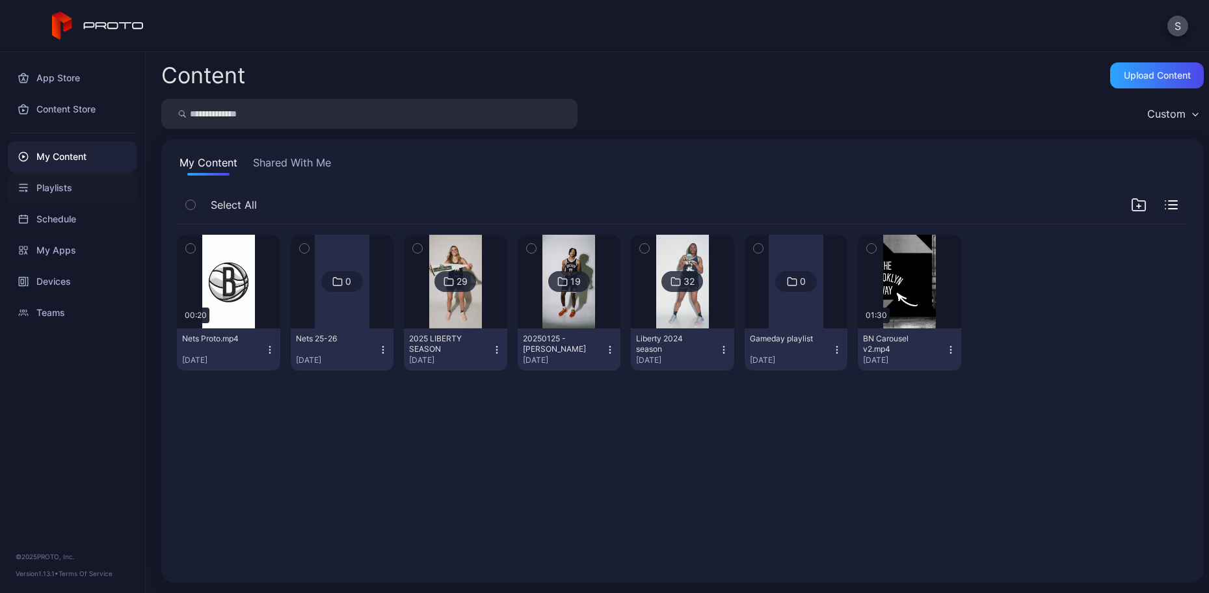
click at [49, 191] on div "Playlists" at bounding box center [72, 187] width 129 height 31
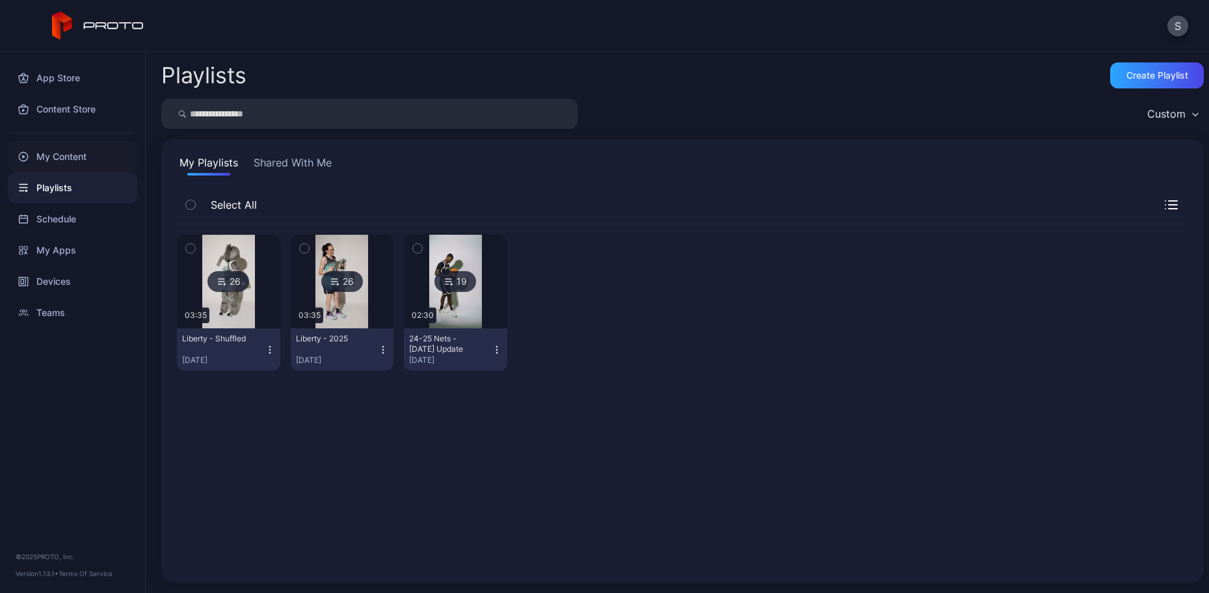
click at [85, 155] on div "My Content" at bounding box center [72, 156] width 129 height 31
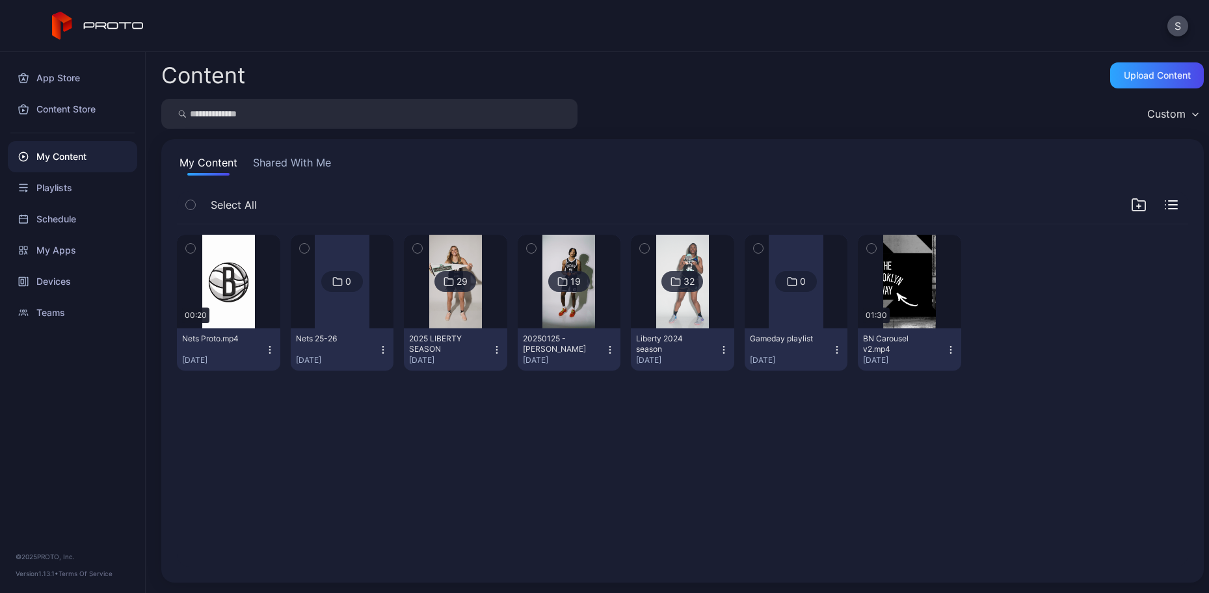
click at [271, 352] on icon "button" at bounding box center [270, 350] width 10 height 10
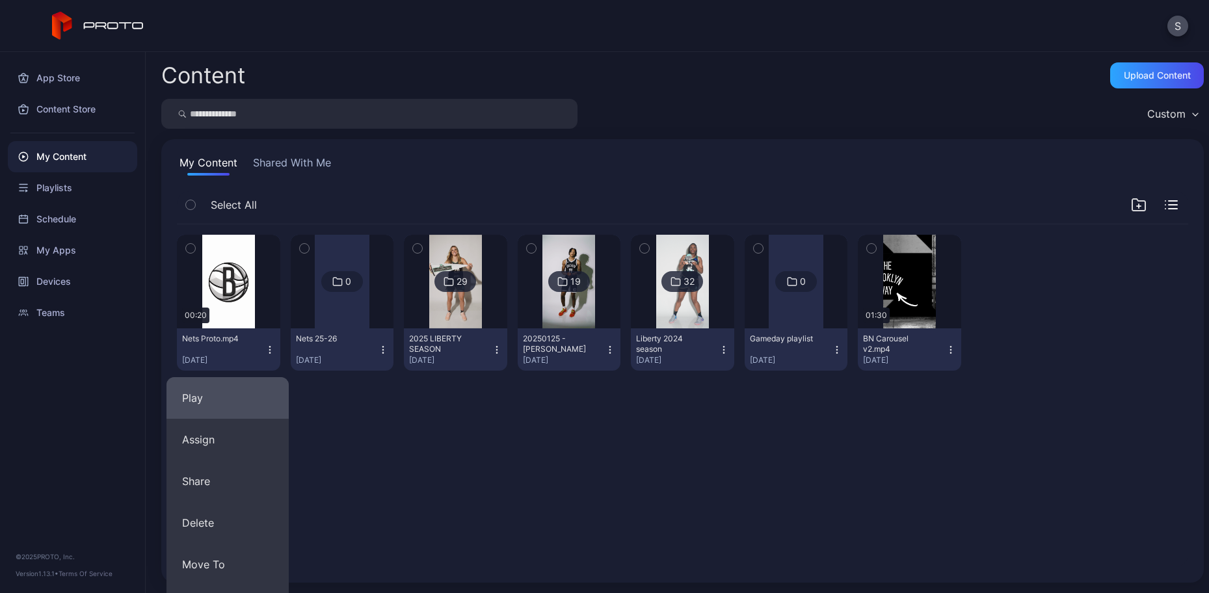
click at [199, 394] on button "Play" at bounding box center [228, 398] width 122 height 42
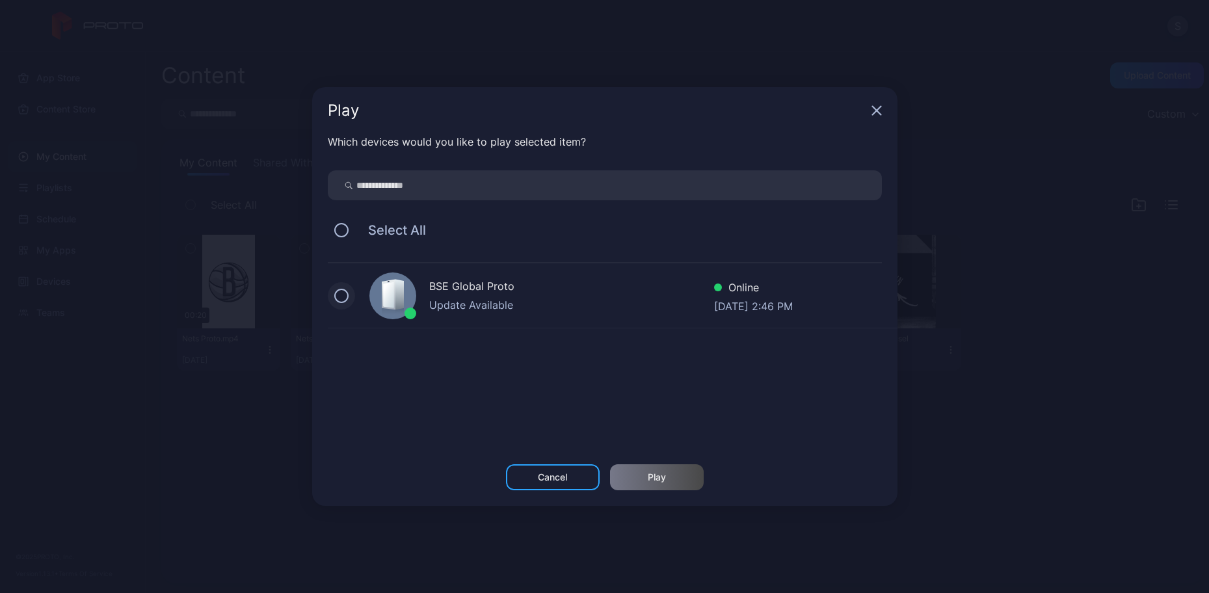
click at [344, 296] on button at bounding box center [341, 296] width 14 height 14
click at [662, 472] on div "Play" at bounding box center [657, 477] width 18 height 10
